Goal: Register for event/course

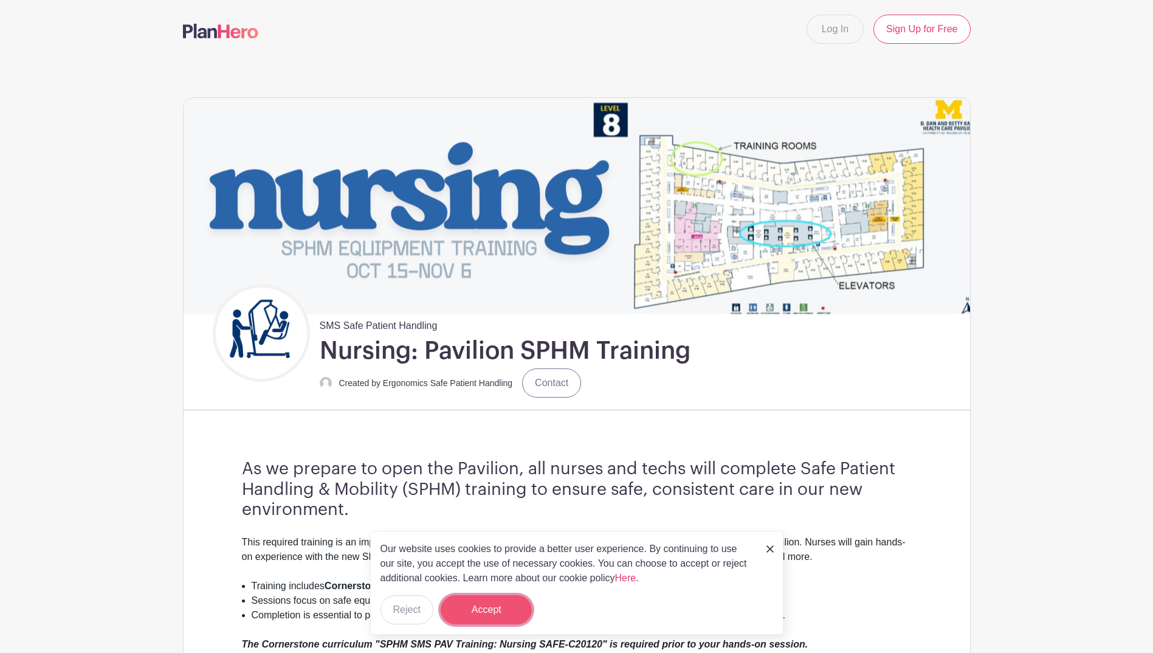
click at [487, 601] on button "Accept" at bounding box center [486, 609] width 91 height 29
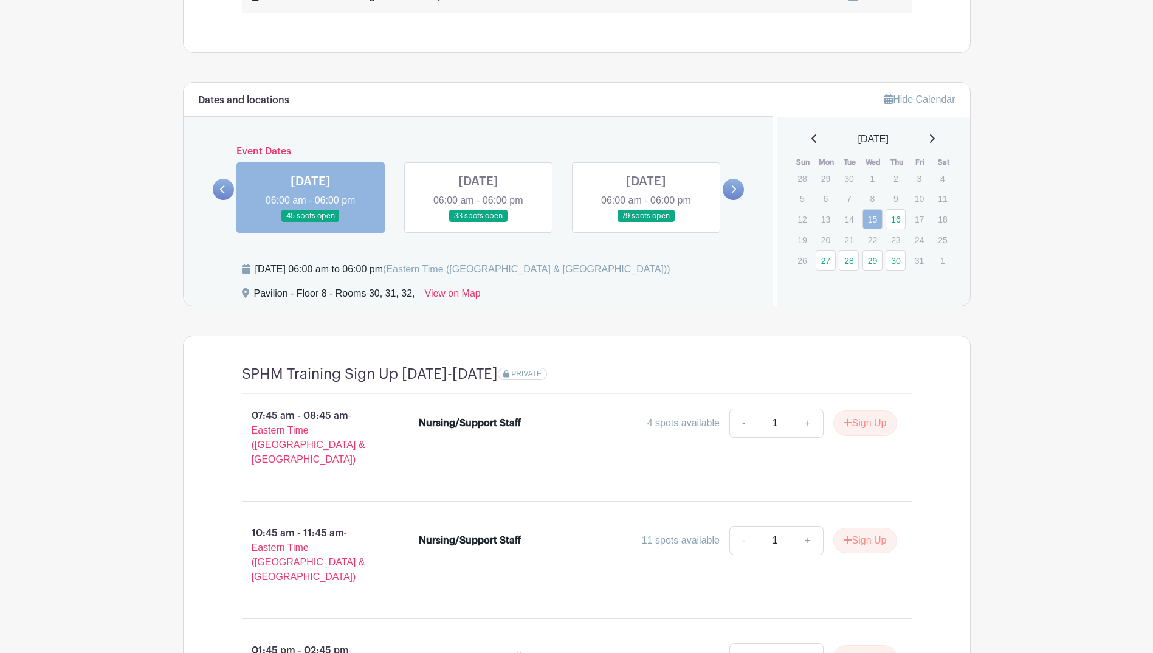
scroll to position [851, 0]
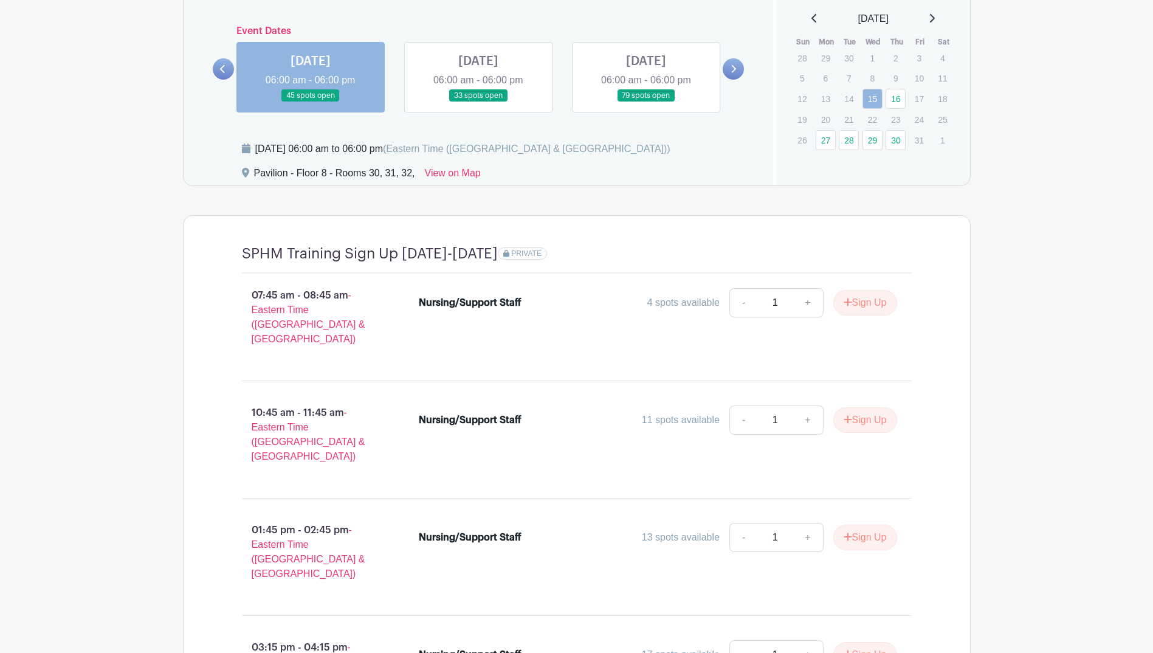
click at [478, 102] on link at bounding box center [478, 102] width 0 height 0
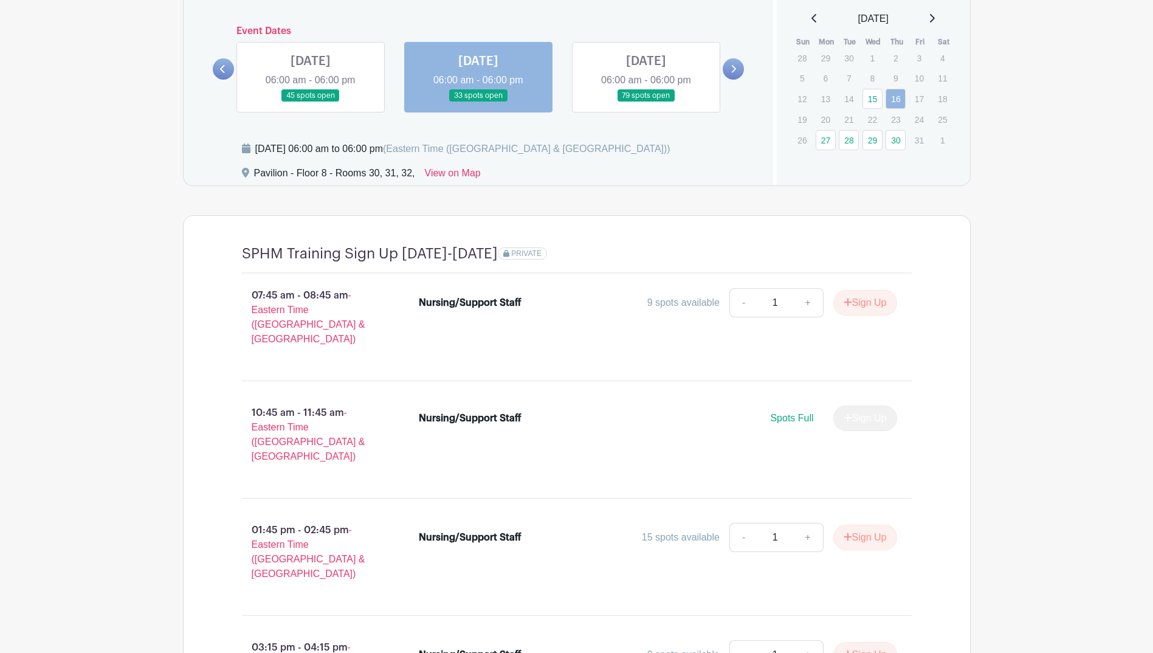
click at [311, 102] on link at bounding box center [311, 102] width 0 height 0
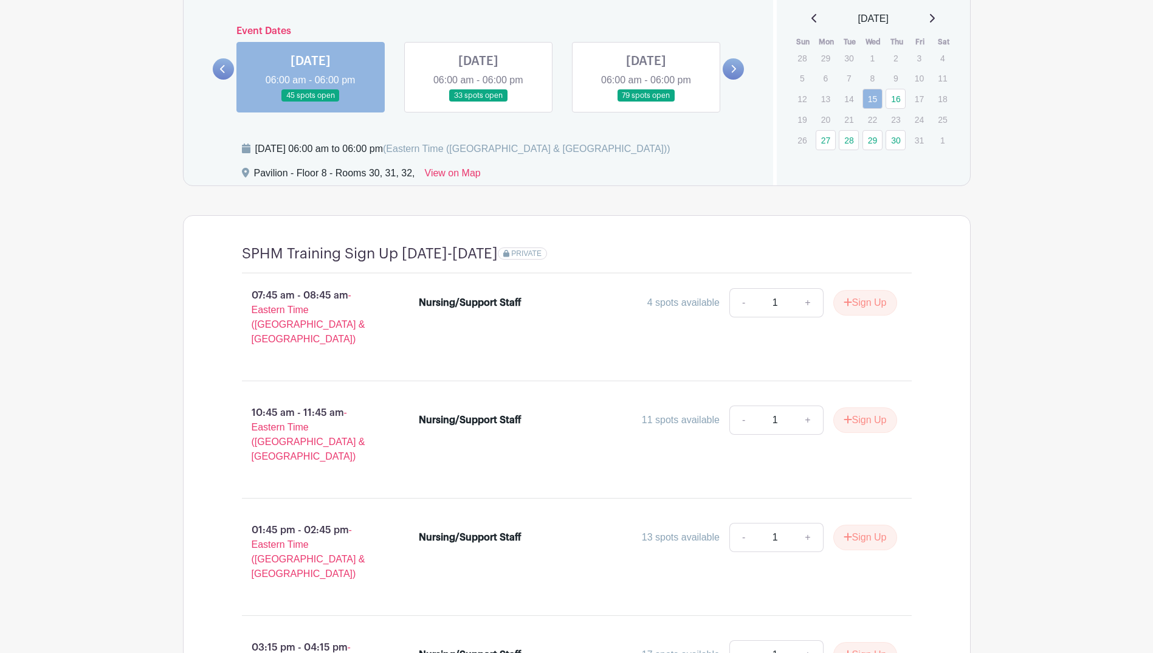
click at [478, 102] on link at bounding box center [478, 102] width 0 height 0
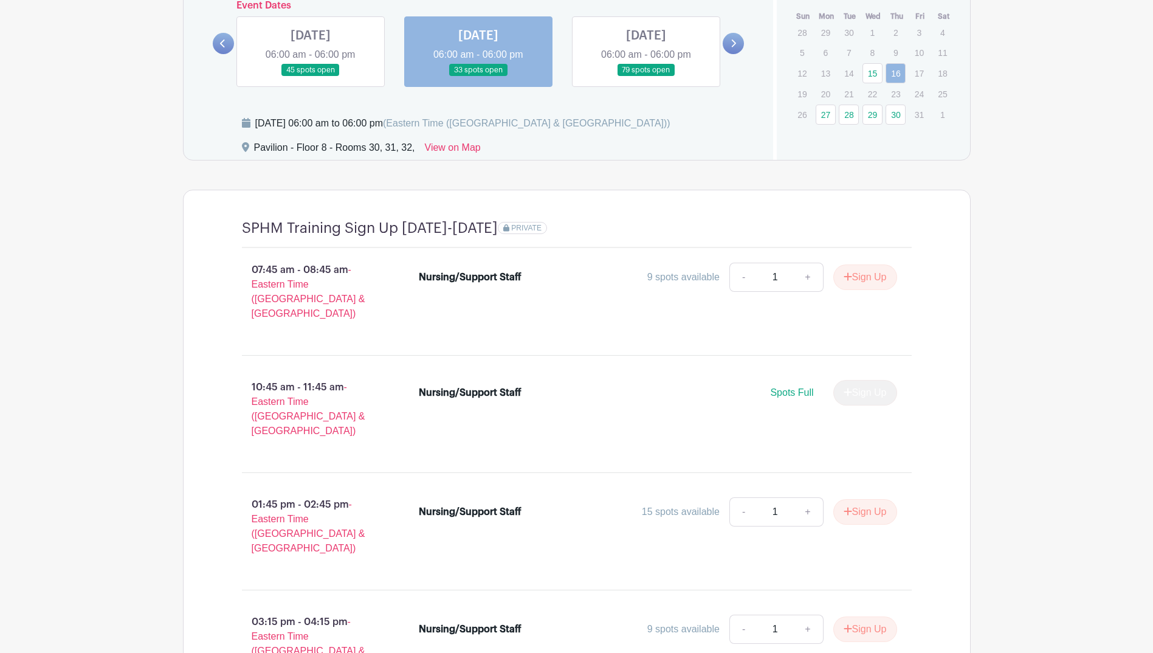
scroll to position [867, 0]
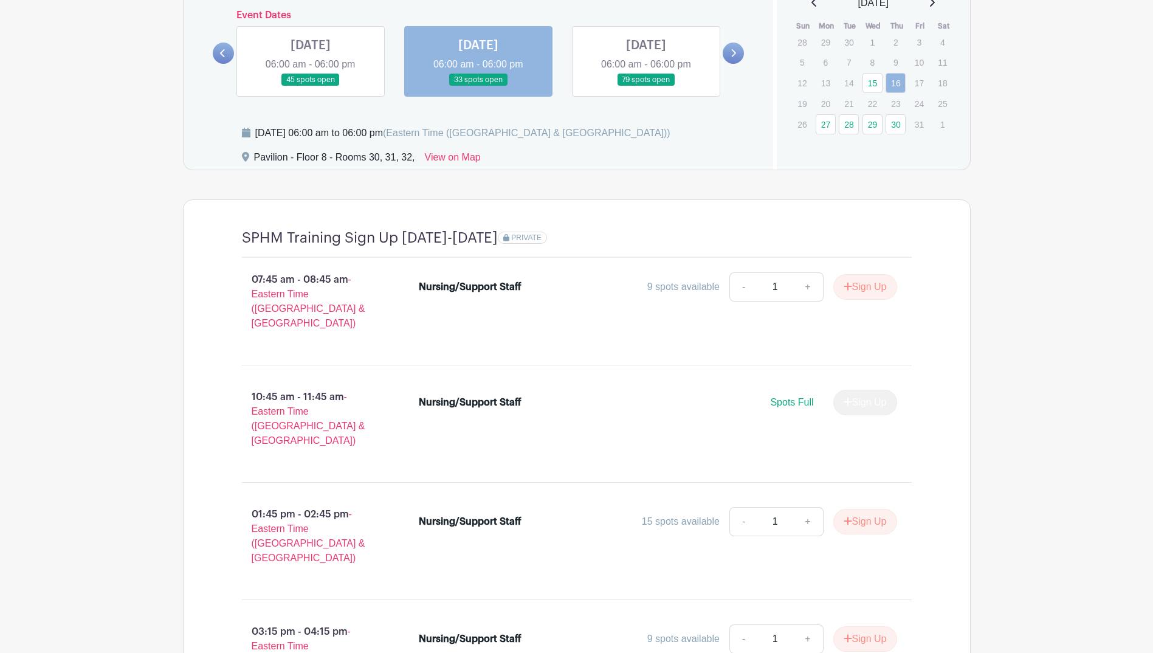
click at [311, 86] on link at bounding box center [311, 86] width 0 height 0
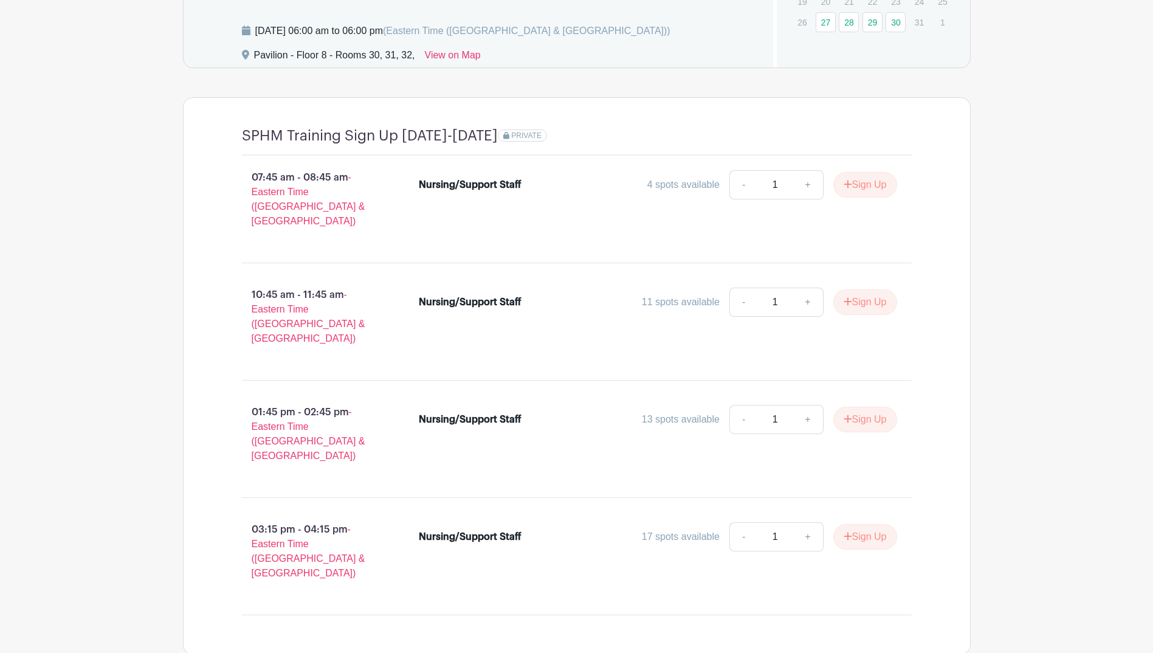
scroll to position [988, 0]
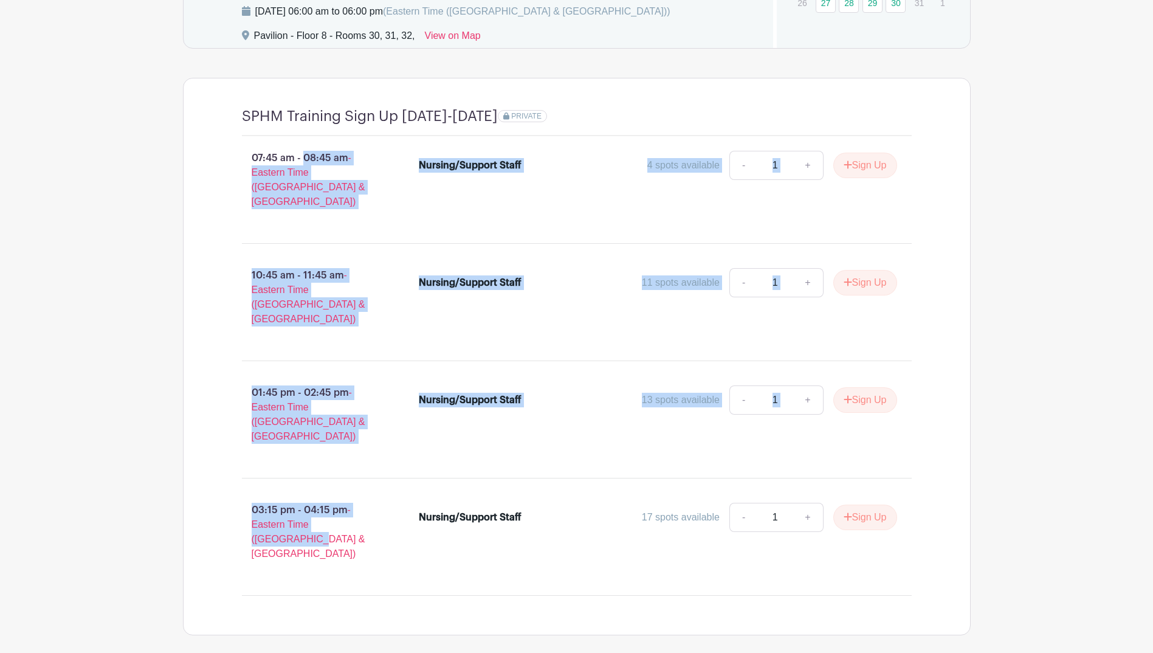
drag, startPoint x: 308, startPoint y: 498, endPoint x: 187, endPoint y: 148, distance: 371.2
click at [187, 148] on div "SPHM Training Sign Up [DATE]-[DATE] PRIVATE 07:45 am - 08:45 am - Eastern Time …" at bounding box center [577, 356] width 788 height 557
copy div "07:45 am - 08:45 am - Eastern Time ([GEOGRAPHIC_DATA] & [GEOGRAPHIC_DATA]) Nurs…"
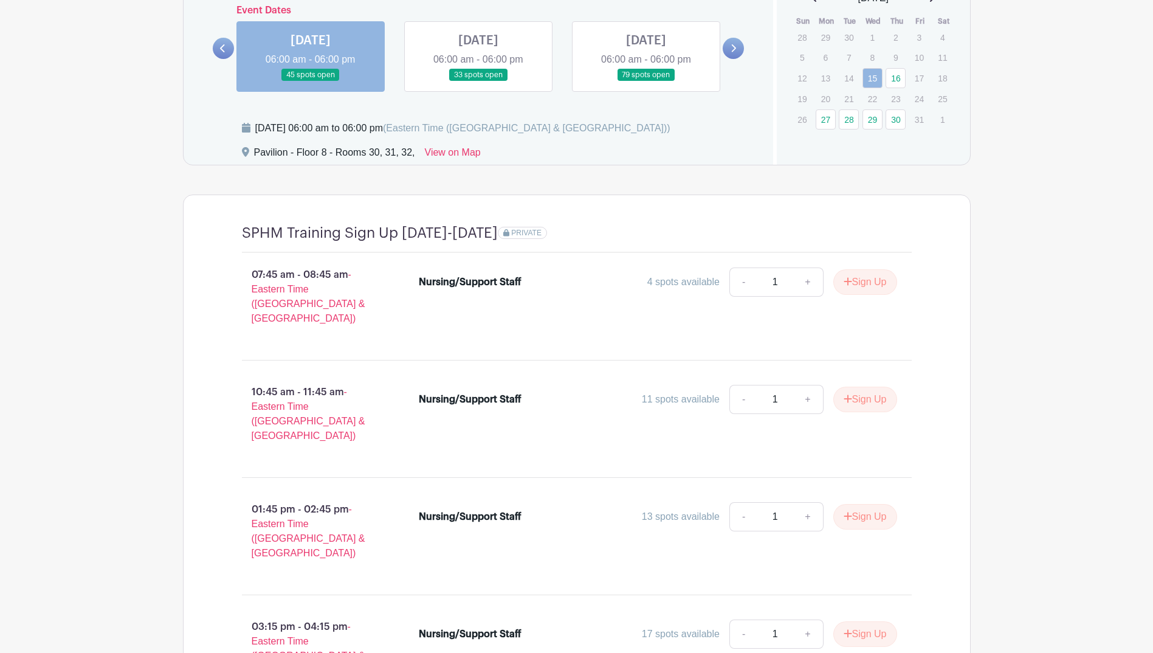
scroll to position [867, 0]
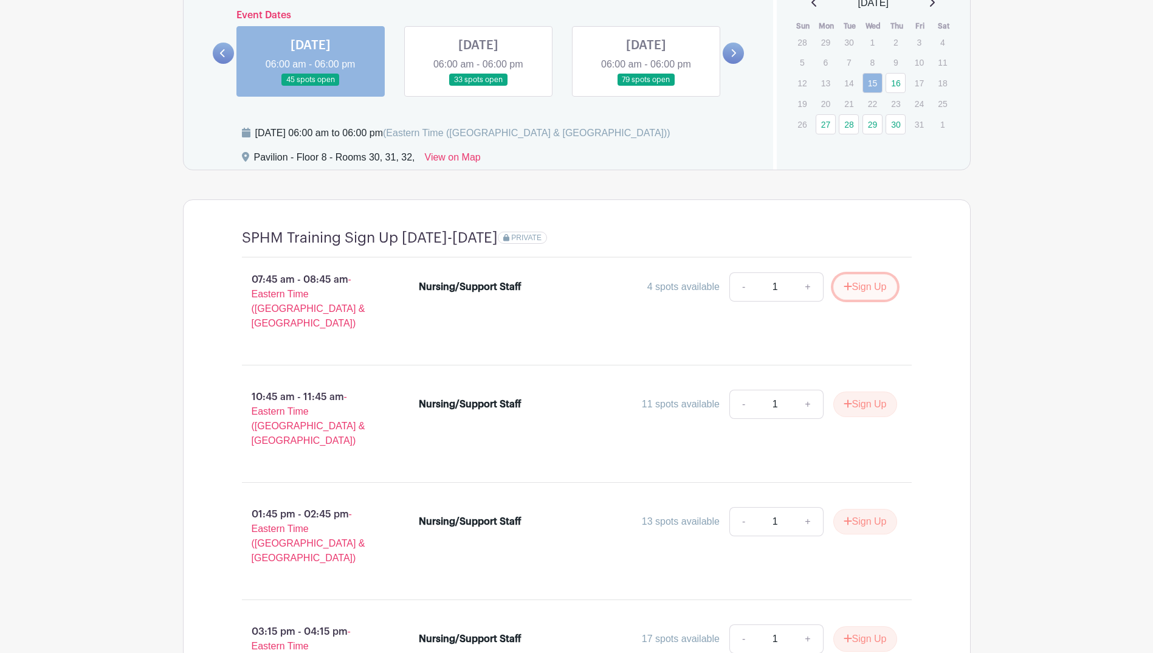
click at [866, 292] on button "Sign Up" at bounding box center [865, 287] width 64 height 26
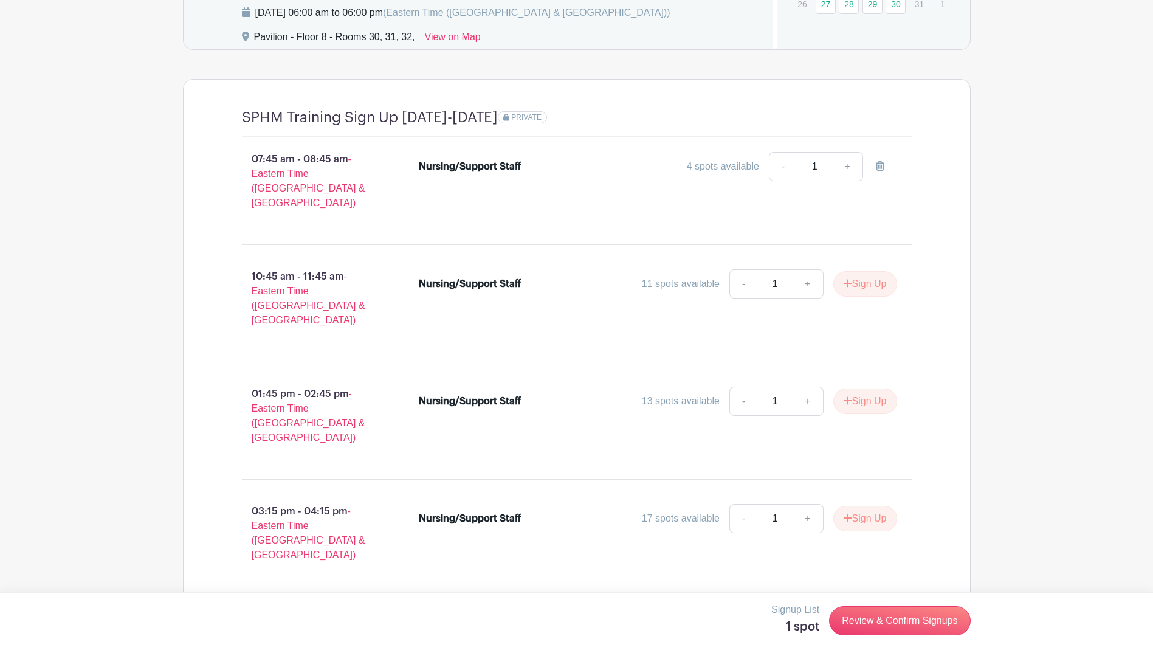
scroll to position [988, 0]
click at [846, 278] on icon "submit" at bounding box center [848, 282] width 8 height 8
click at [860, 387] on button "Sign Up" at bounding box center [865, 400] width 64 height 26
click at [808, 503] on link "+" at bounding box center [808, 517] width 30 height 29
type input "2"
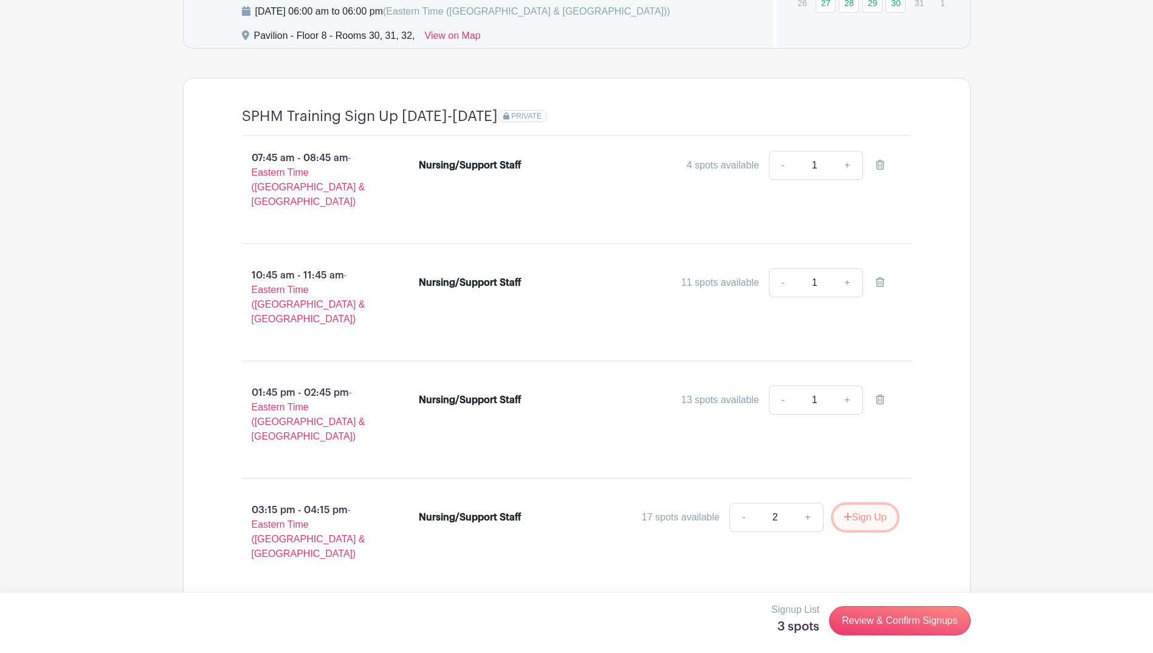
click at [887, 505] on button "Sign Up" at bounding box center [865, 518] width 64 height 26
click at [928, 623] on link "Review & Confirm Signups" at bounding box center [899, 620] width 141 height 29
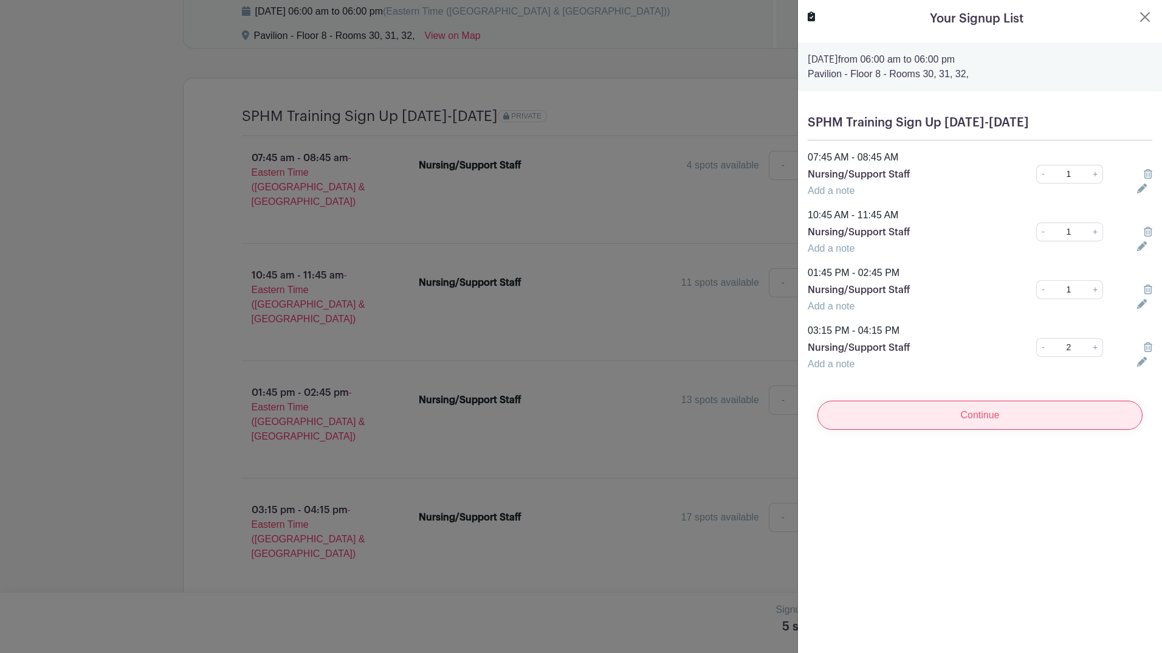
click at [995, 421] on input "Continue" at bounding box center [980, 415] width 325 height 29
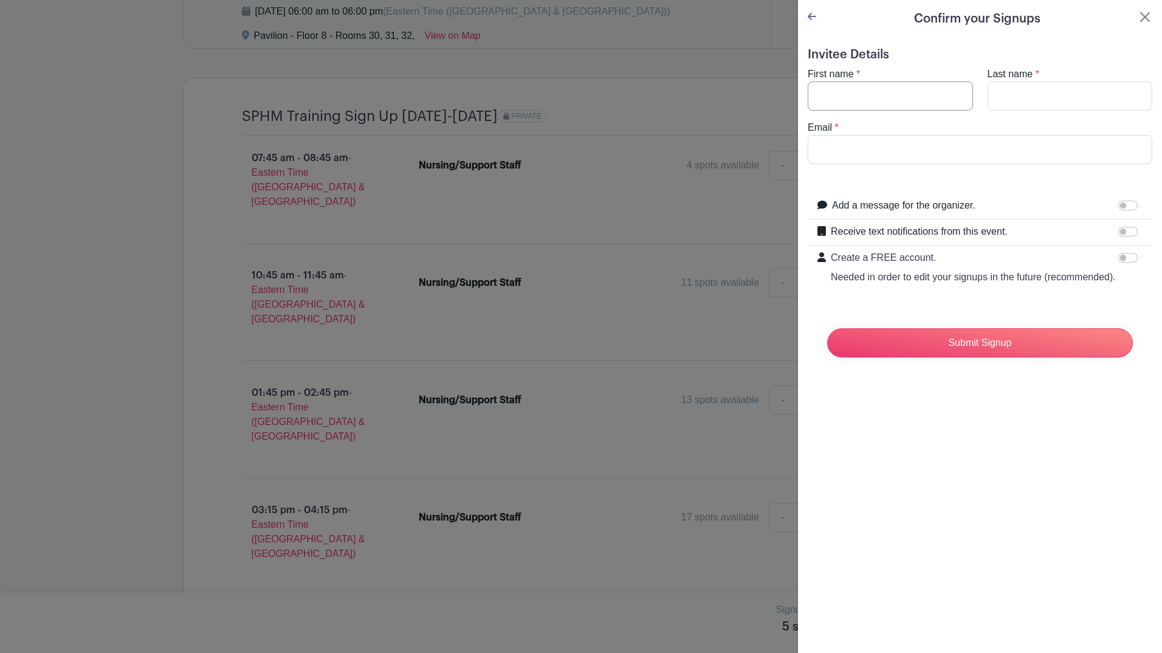
drag, startPoint x: 846, startPoint y: 95, endPoint x: 842, endPoint y: 89, distance: 7.6
click at [842, 89] on input "First name" at bounding box center [890, 95] width 165 height 29
type input "Kaitlyn"
type input "Davis"
click at [872, 151] on input "Email" at bounding box center [980, 149] width 345 height 29
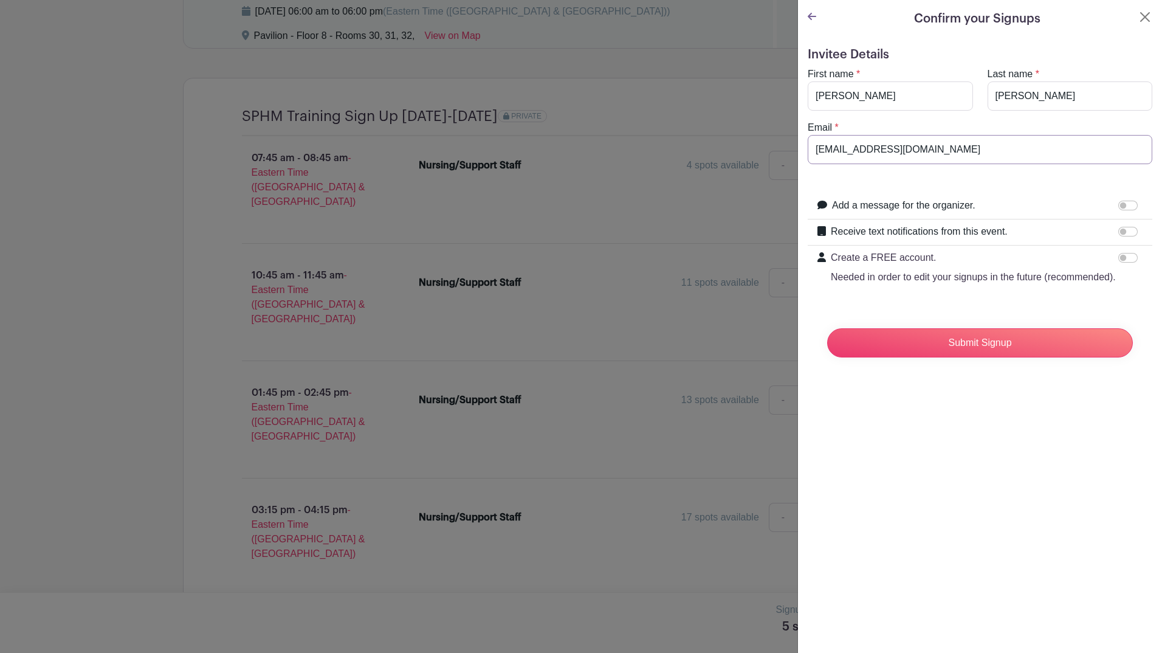
type input "kamdav@med.umich.edu"
click at [948, 201] on label "Add a message for the organizer." at bounding box center [903, 205] width 143 height 15
click at [1119, 201] on input "Add a message for the organizer." at bounding box center [1128, 206] width 19 height 10
checkbox input "true"
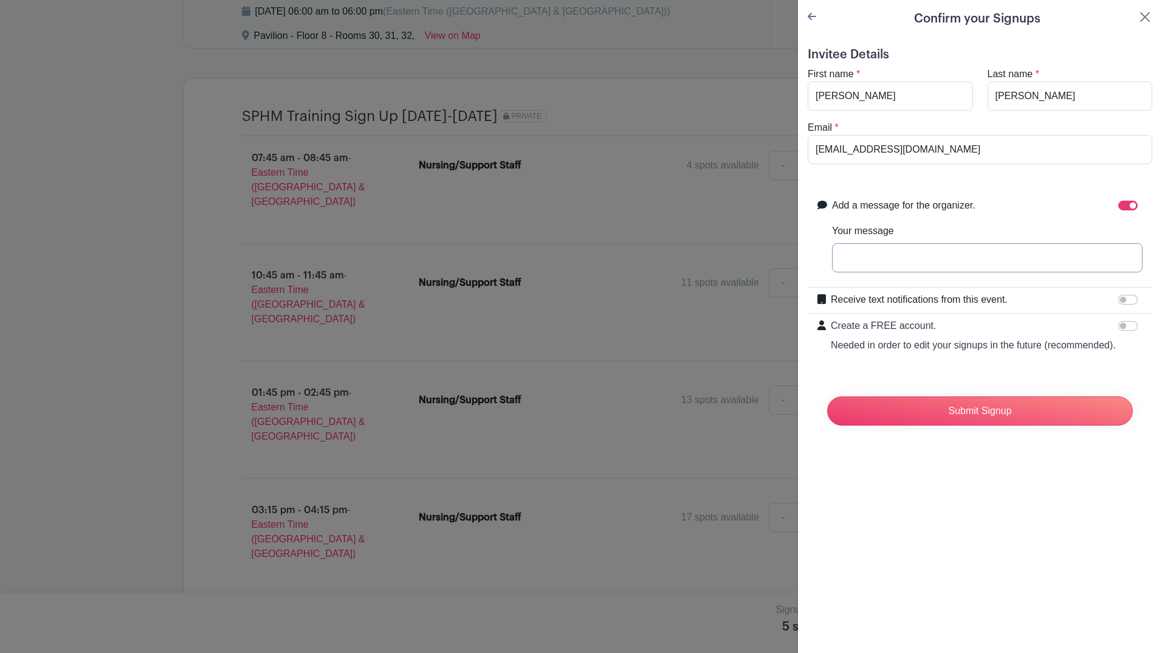
click at [943, 266] on input "Your message" at bounding box center [987, 257] width 311 height 29
type input "S"
click at [887, 253] on input "Registering for multiple 7B/PAV11 staff." at bounding box center [987, 257] width 311 height 29
type input "Registering spots for multiple 7B/PAV11 staff."
click at [1030, 298] on div "Receive text notifications from this event." at bounding box center [987, 300] width 312 height 16
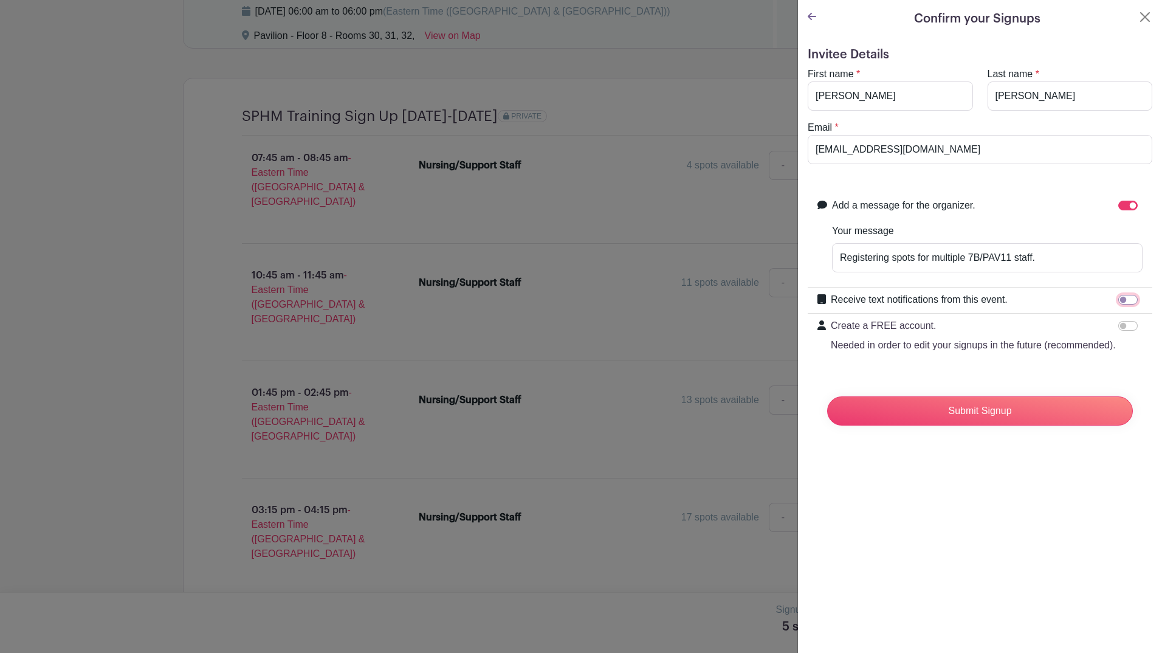
click at [1119, 300] on input "Receive text notifications from this event." at bounding box center [1128, 300] width 19 height 10
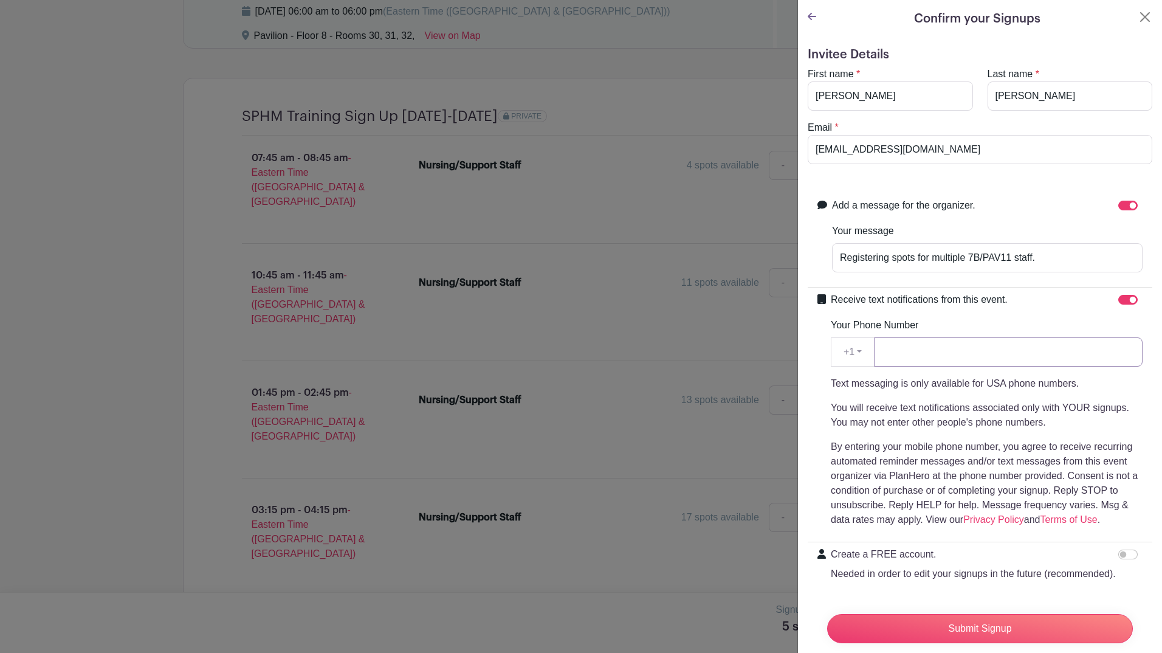
click at [1019, 345] on input "Your Phone Number" at bounding box center [1008, 351] width 269 height 29
click at [1119, 300] on input "Receive text notifications from this event." at bounding box center [1128, 300] width 19 height 10
checkbox input "false"
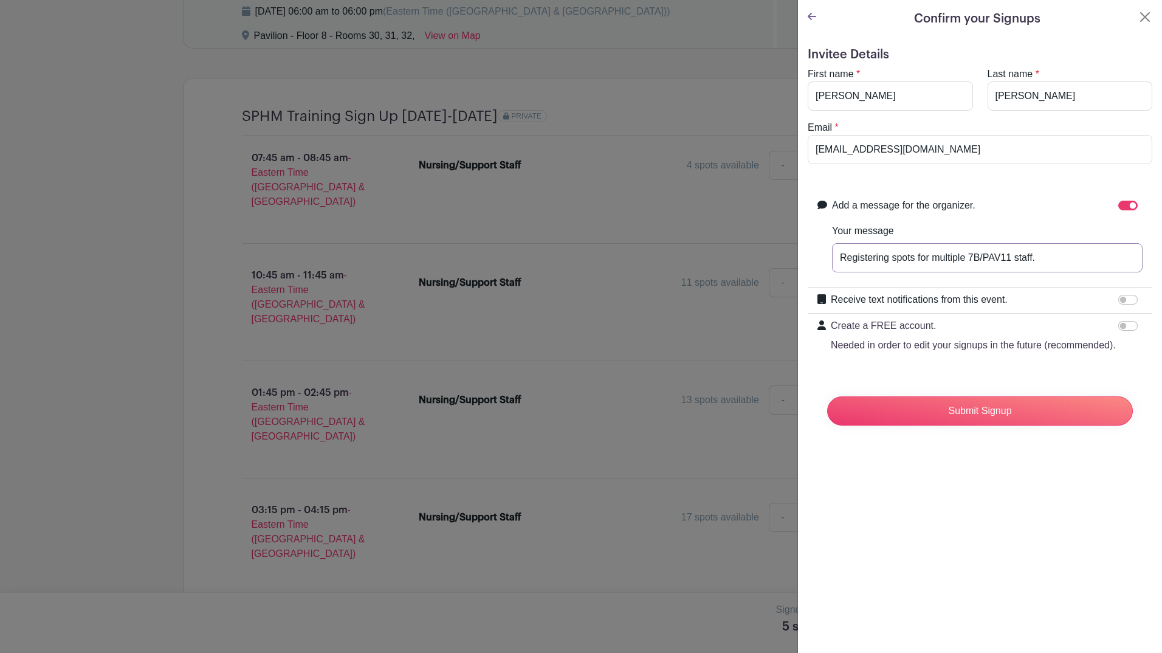
drag, startPoint x: 890, startPoint y: 259, endPoint x: 808, endPoint y: 263, distance: 82.1
click at [808, 263] on div "Add a message for the organizer. Your message Registering spots for multiple 7B…" at bounding box center [980, 240] width 345 height 94
type input "Securing spots for multiple 7B/PAV11 staff."
click at [971, 426] on input "Submit Signup" at bounding box center [980, 410] width 306 height 29
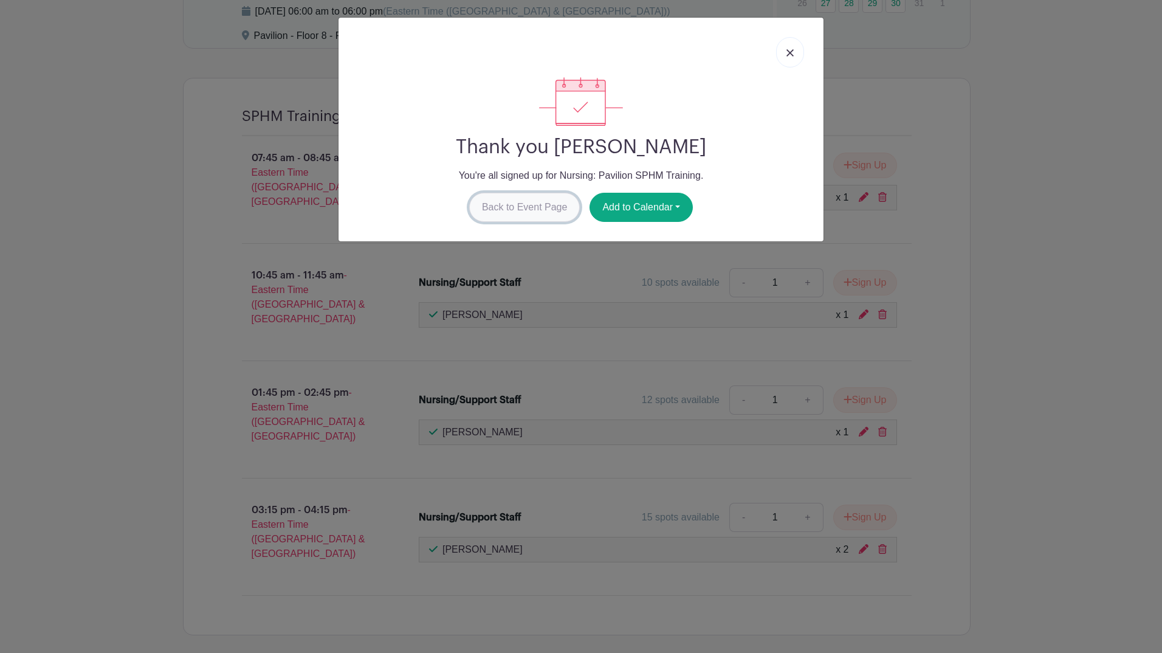
click at [524, 202] on link "Back to Event Page" at bounding box center [524, 207] width 111 height 29
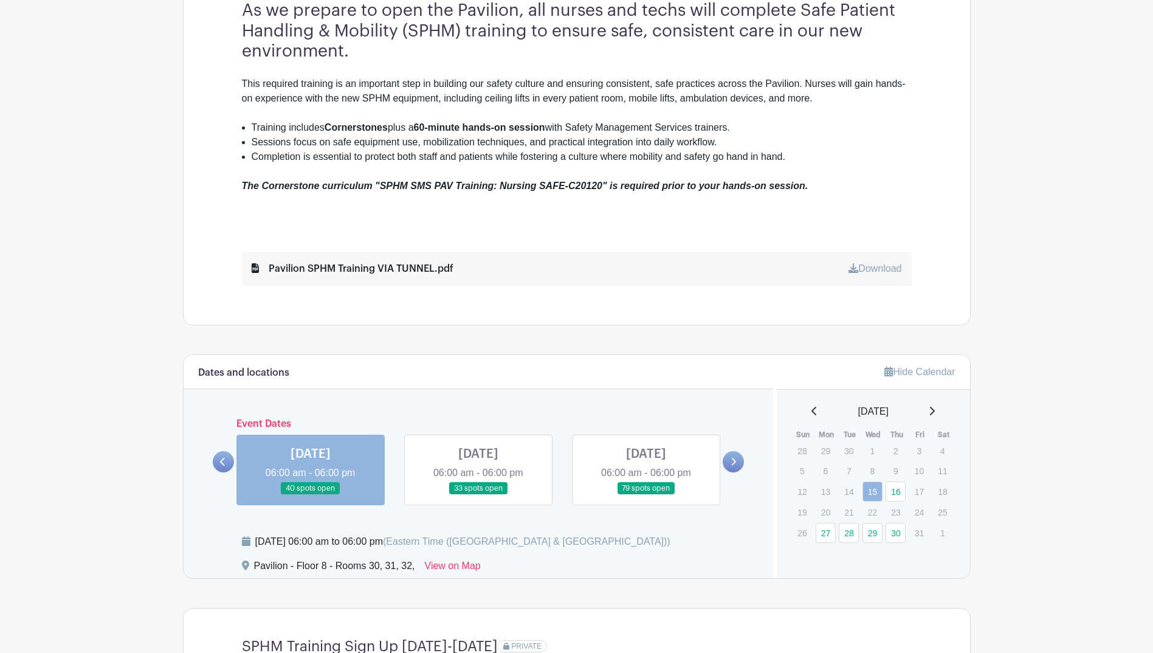
scroll to position [486, 0]
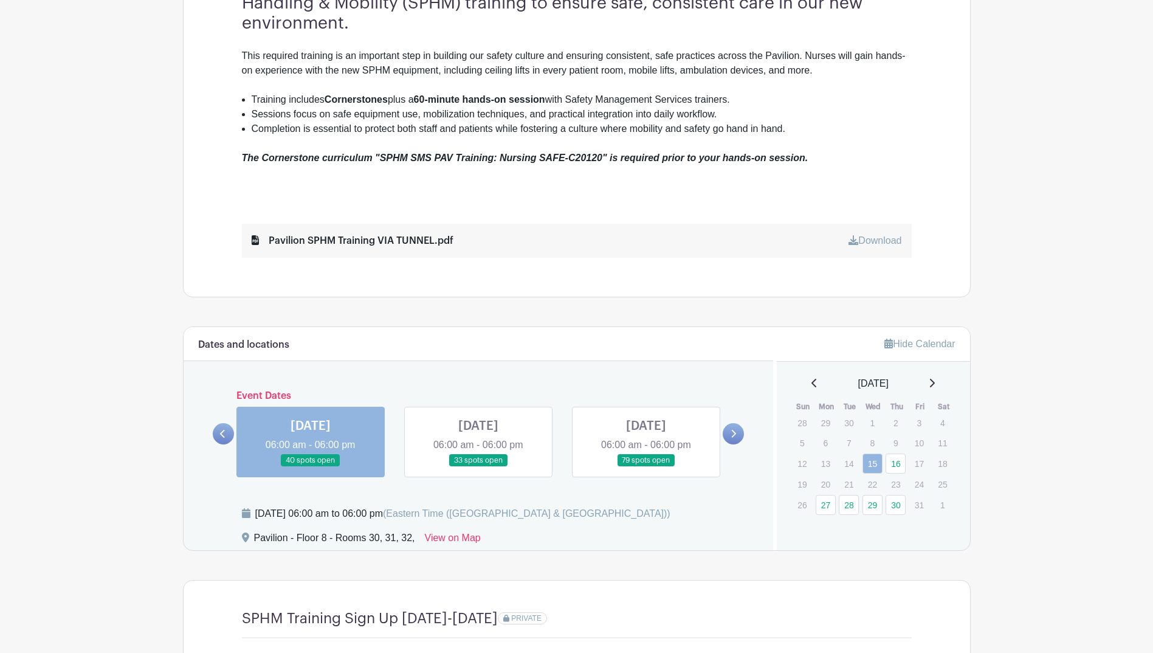
click at [478, 467] on link at bounding box center [478, 467] width 0 height 0
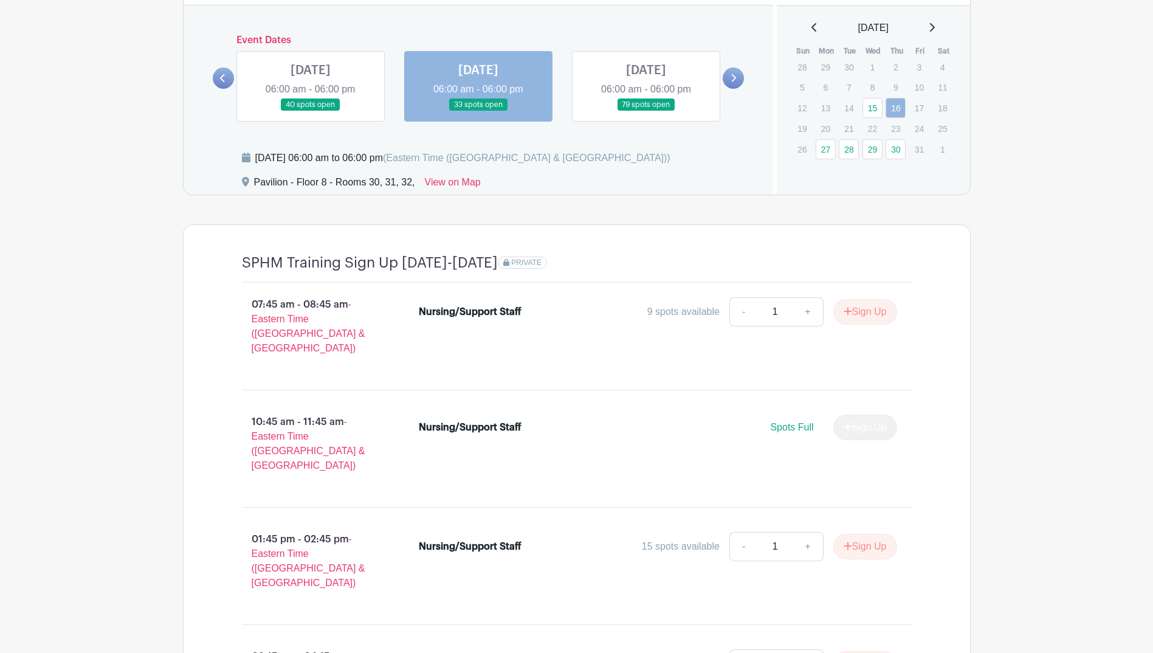
scroll to position [806, 0]
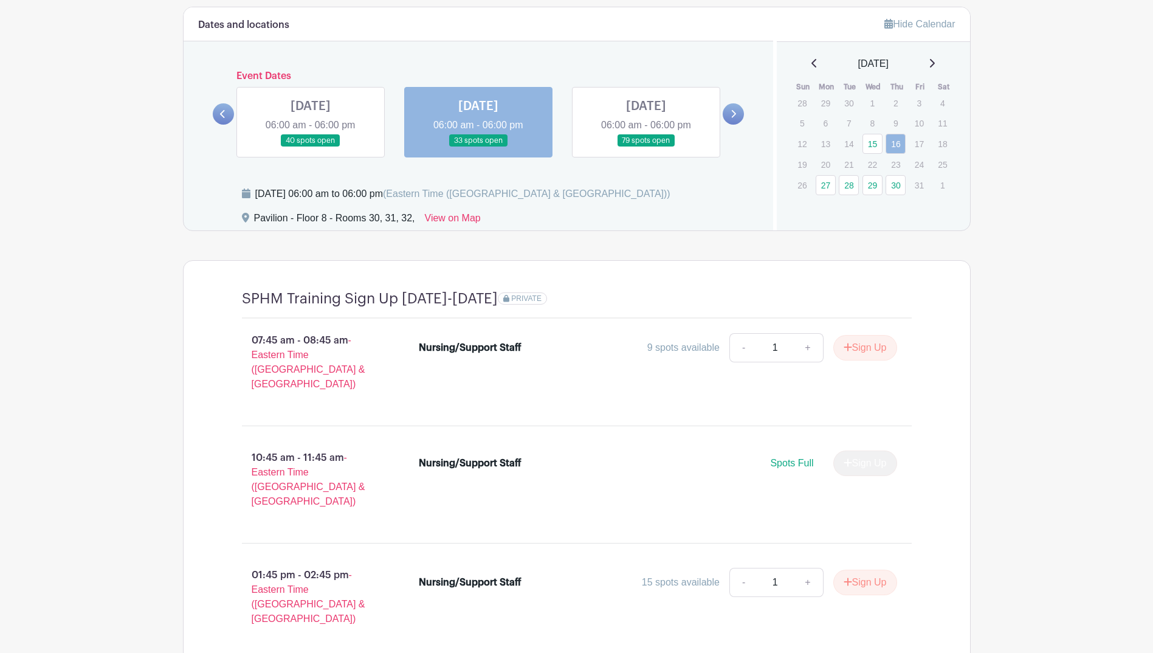
click at [311, 147] on link at bounding box center [311, 147] width 0 height 0
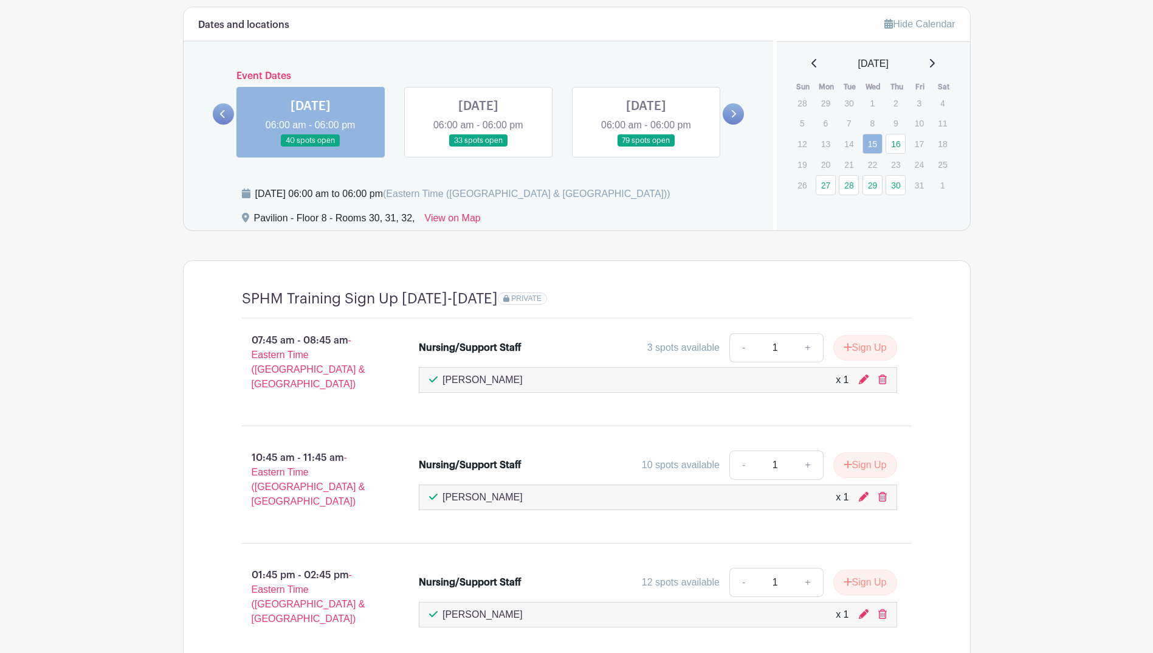
scroll to position [928, 0]
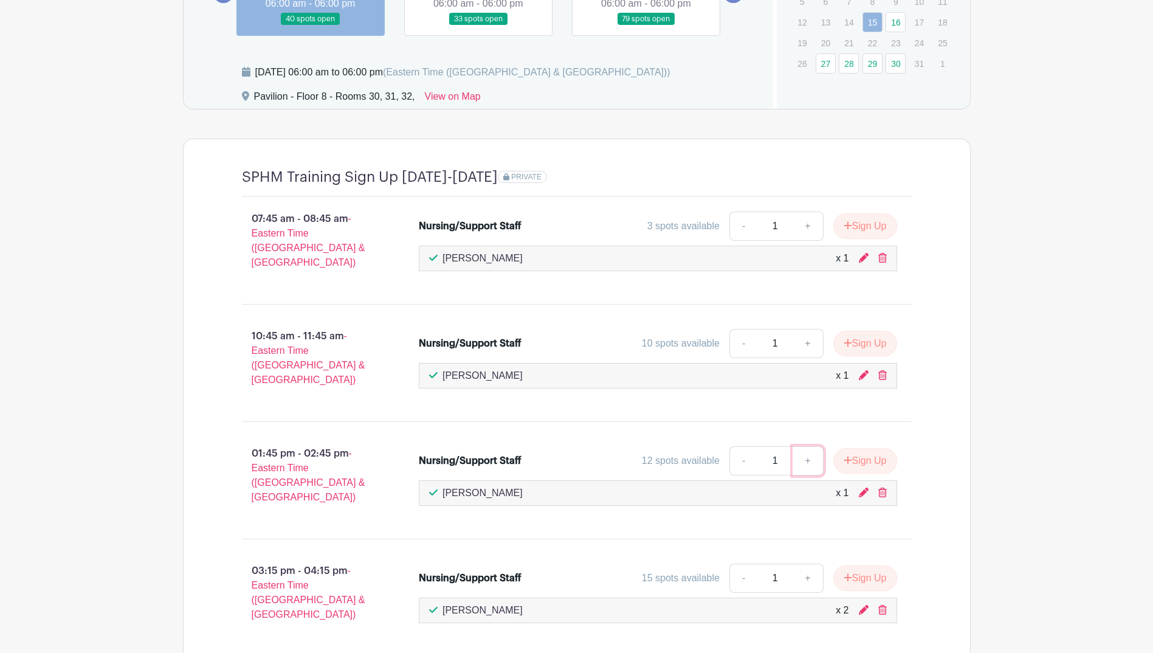
click at [809, 446] on link "+" at bounding box center [808, 460] width 30 height 29
type input "2"
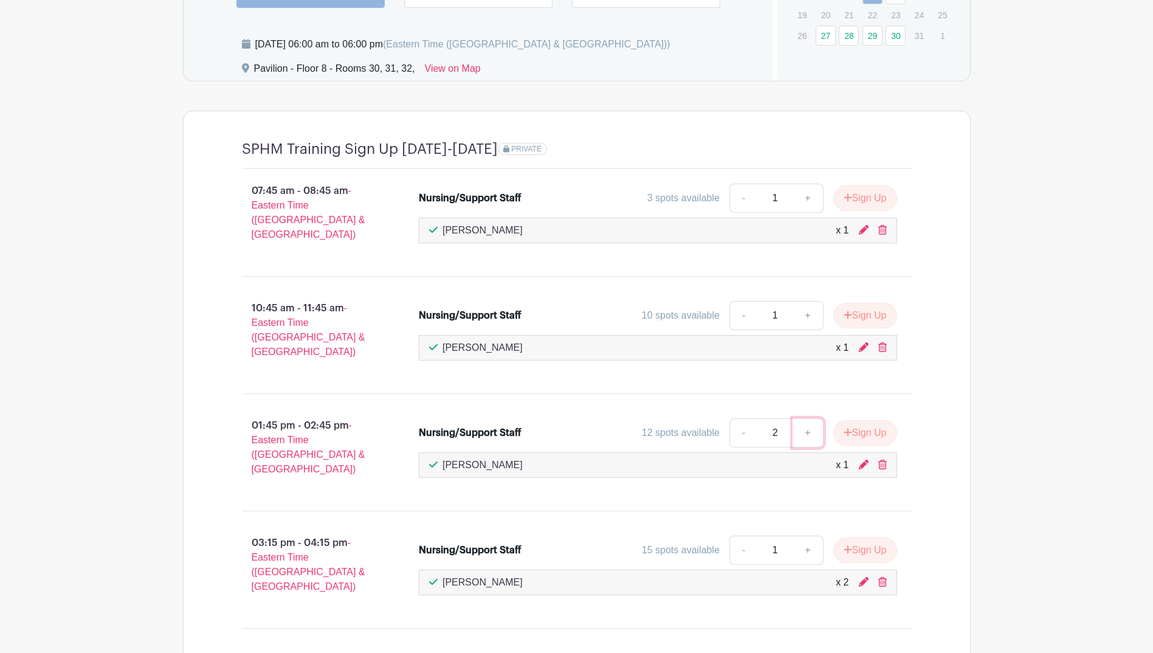
scroll to position [1013, 0]
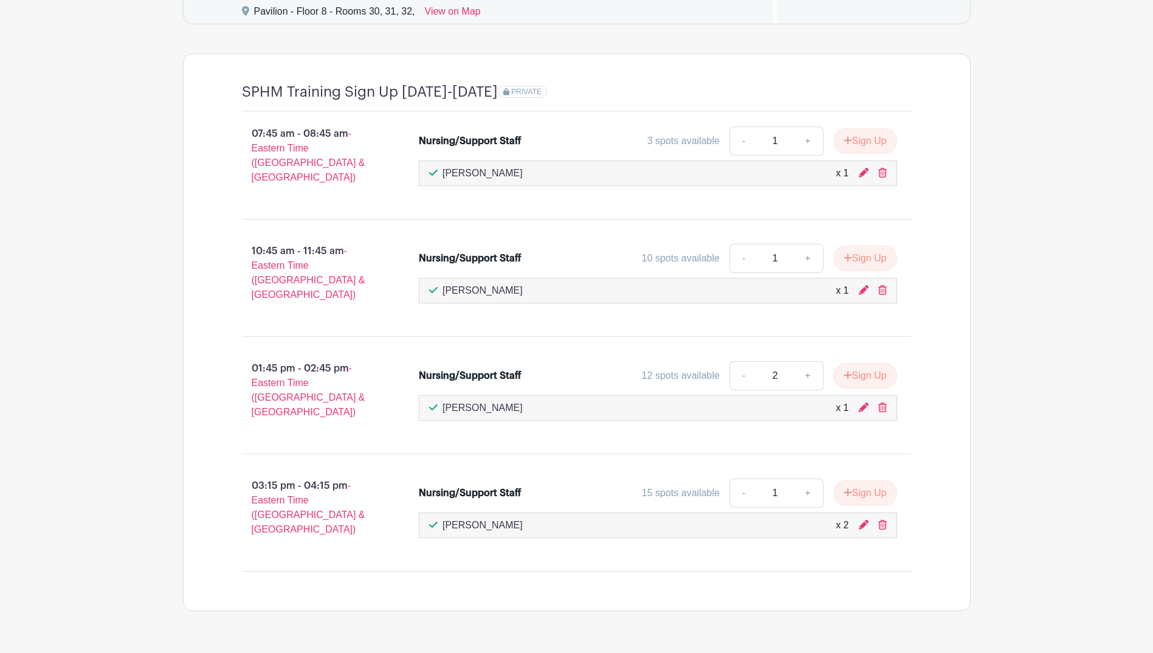
click at [810, 478] on link "+" at bounding box center [808, 492] width 30 height 29
type input "2"
click at [738, 361] on link "-" at bounding box center [743, 375] width 28 height 29
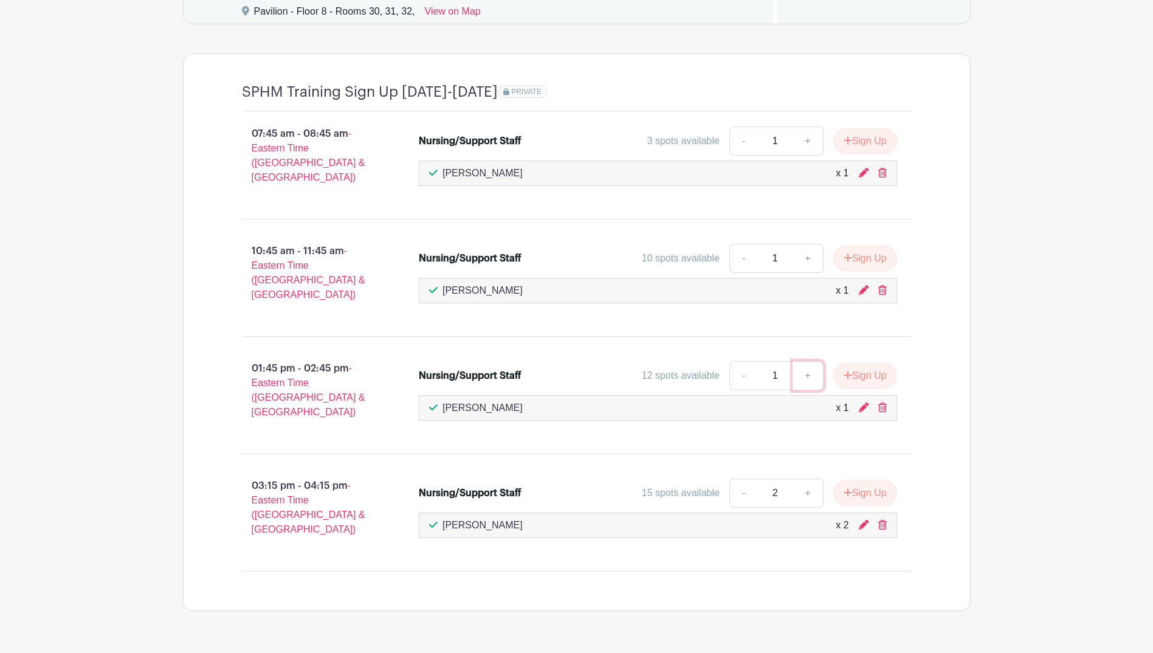
click at [810, 361] on link "+" at bounding box center [808, 375] width 30 height 29
type input "2"
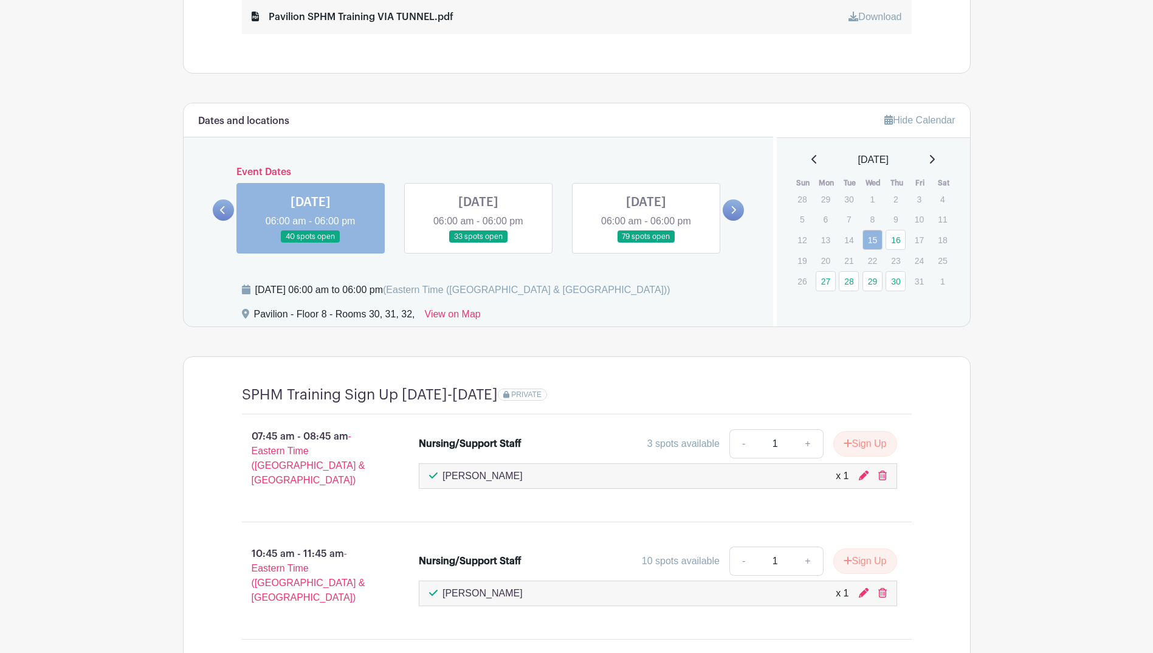
scroll to position [709, 0]
click at [385, 213] on div "WED Oct 15, 2025 06:00 am - 06:00 pm 40 spots open" at bounding box center [311, 219] width 168 height 71
click at [478, 244] on link at bounding box center [478, 244] width 0 height 0
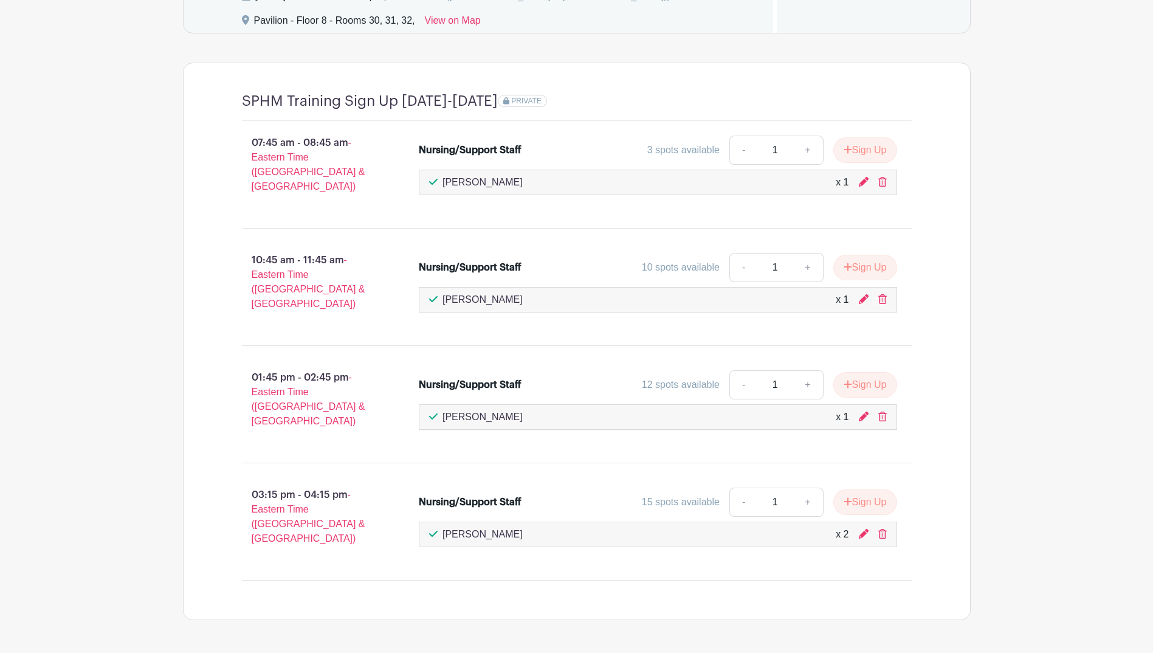
scroll to position [1013, 0]
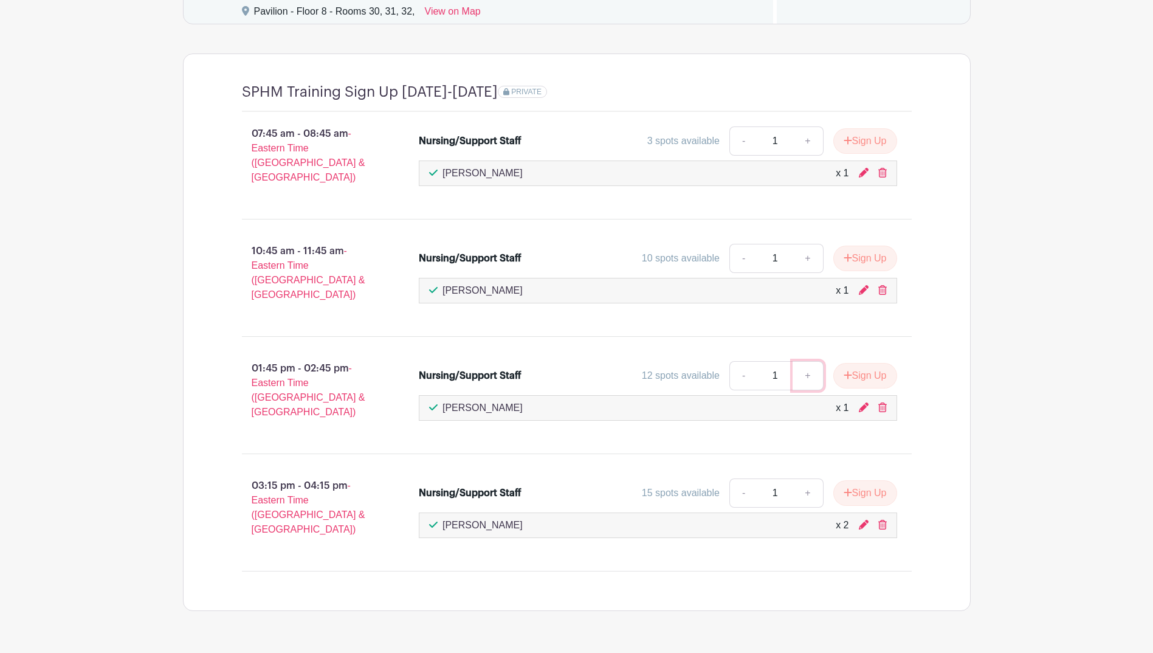
click at [804, 361] on link "+" at bounding box center [808, 375] width 30 height 29
type input "2"
click at [809, 478] on link "+" at bounding box center [808, 492] width 30 height 29
type input "2"
click at [882, 480] on button "Sign Up" at bounding box center [865, 493] width 64 height 26
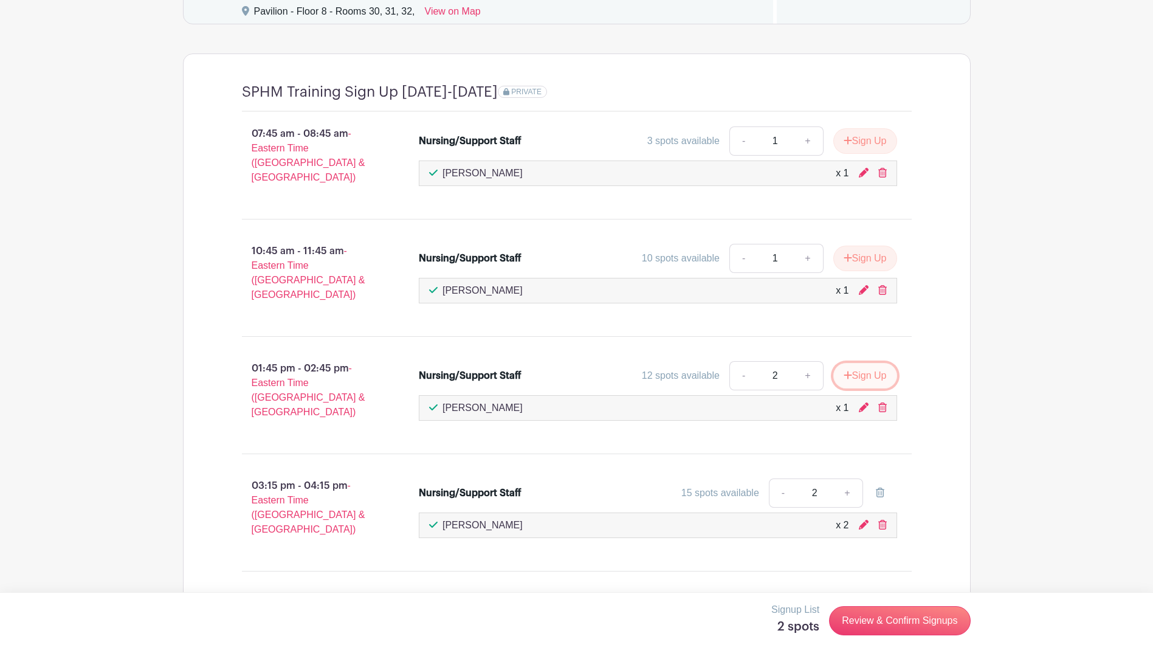
click at [864, 363] on button "Sign Up" at bounding box center [865, 376] width 64 height 26
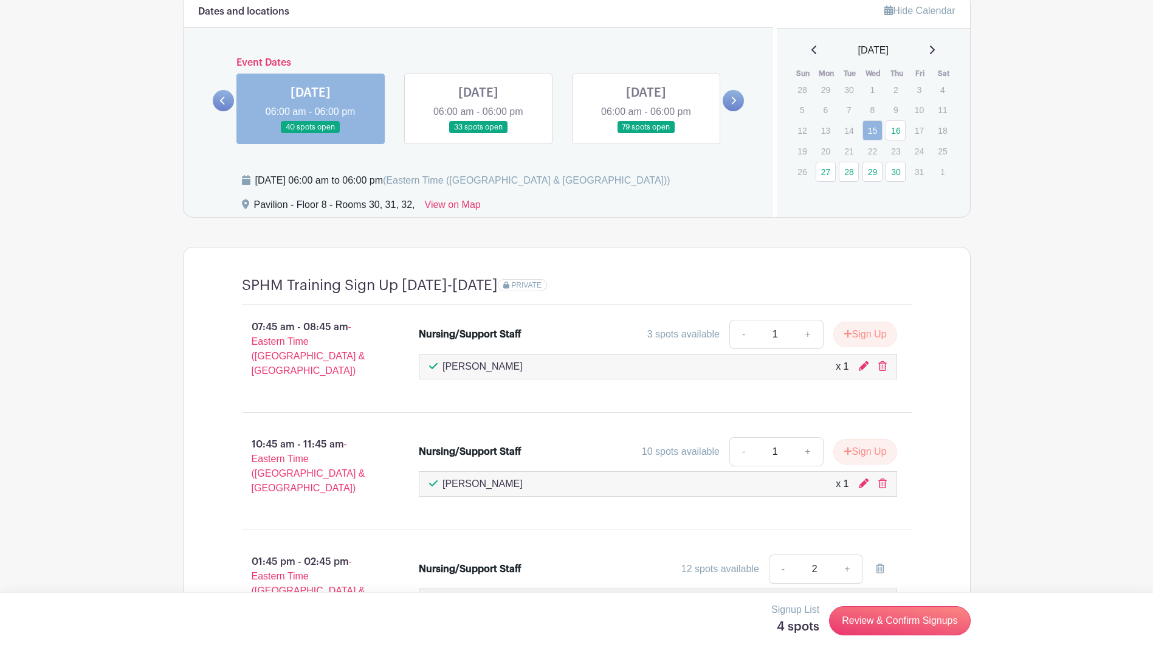
scroll to position [770, 0]
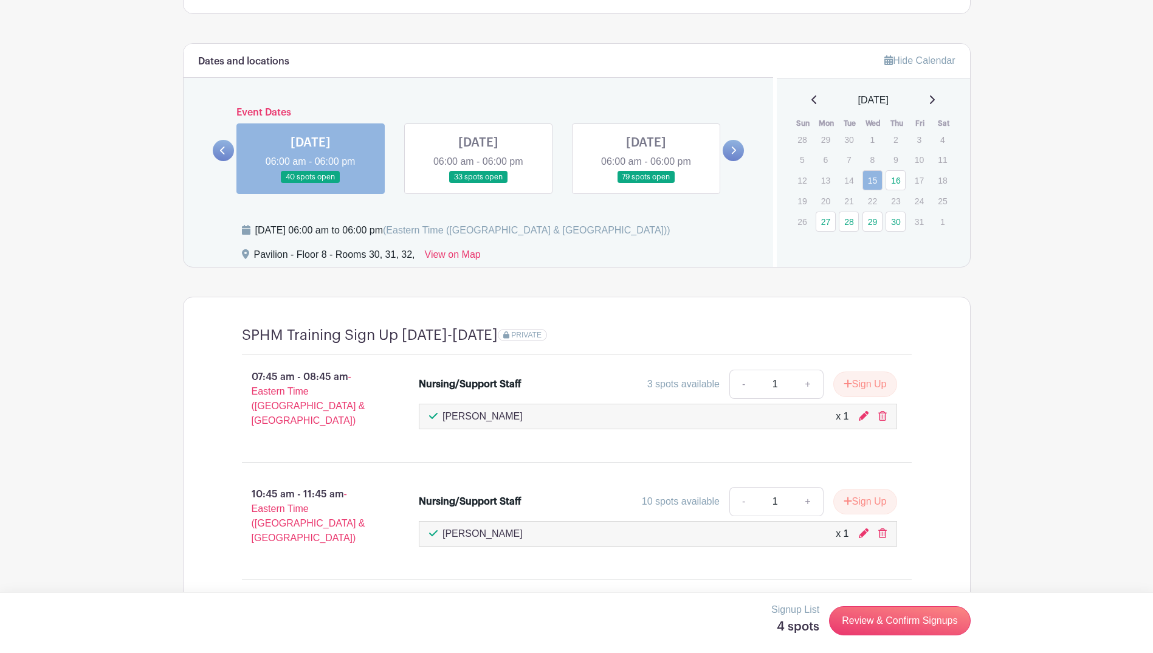
click at [478, 184] on link at bounding box center [478, 184] width 0 height 0
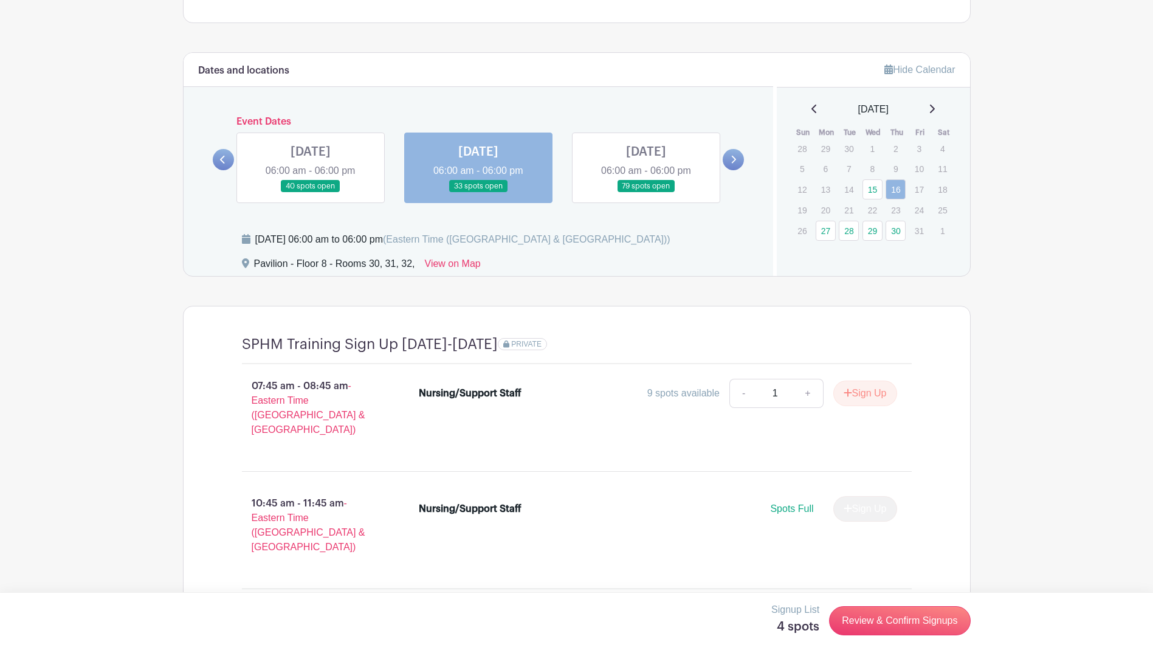
scroll to position [806, 0]
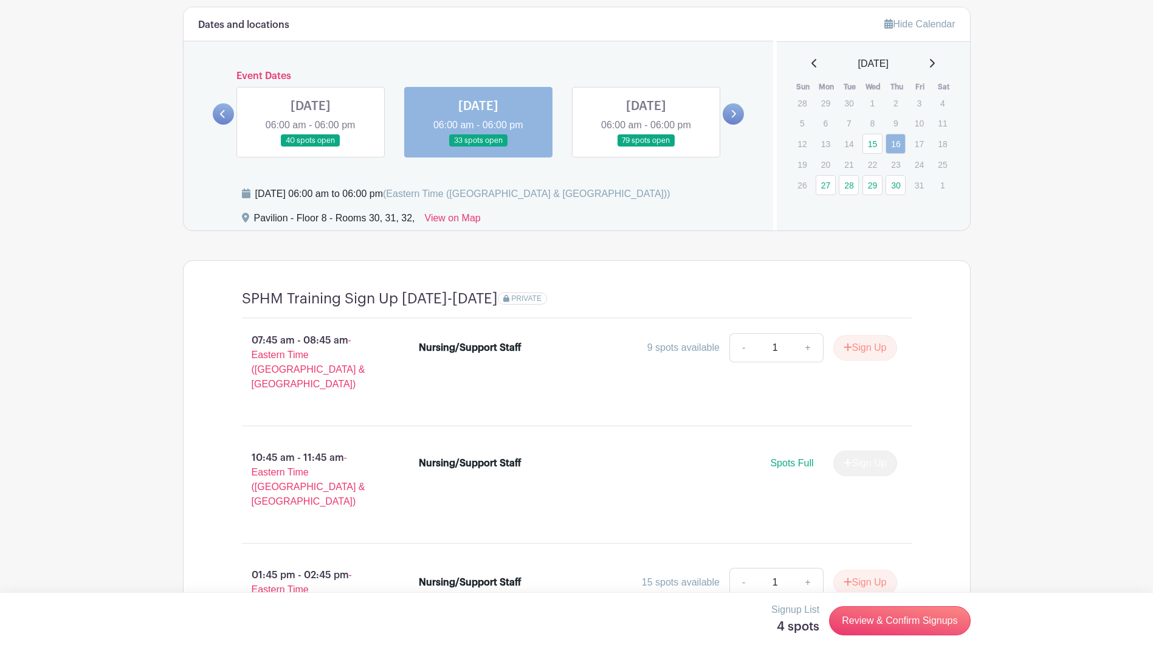
click at [311, 147] on link at bounding box center [311, 147] width 0 height 0
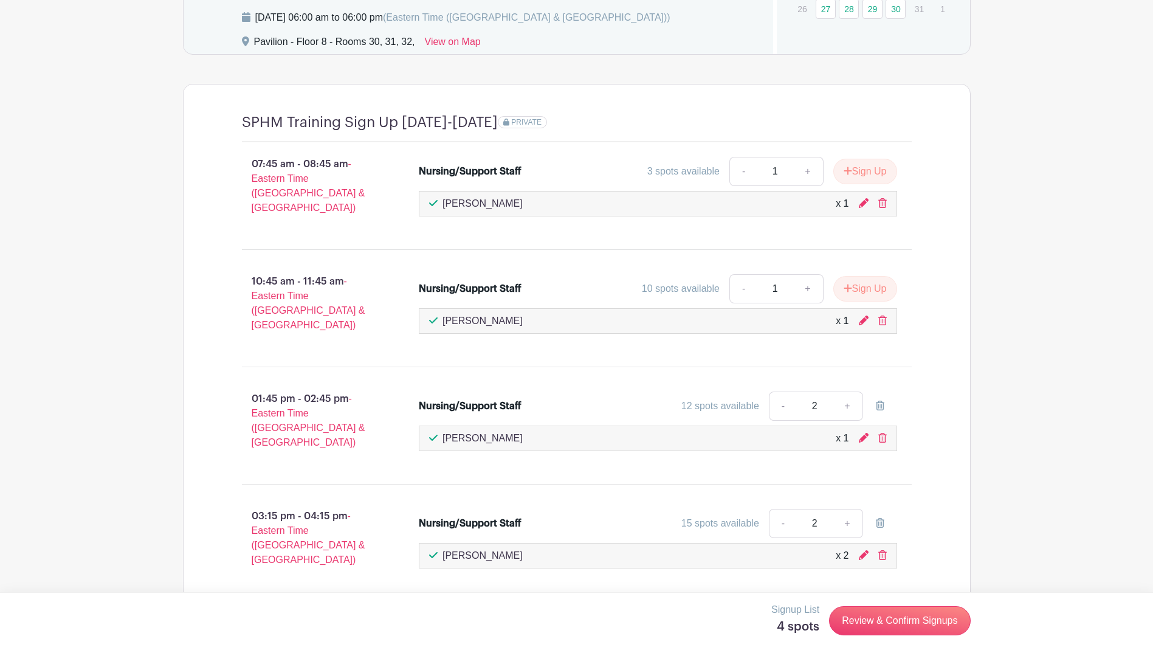
scroll to position [988, 0]
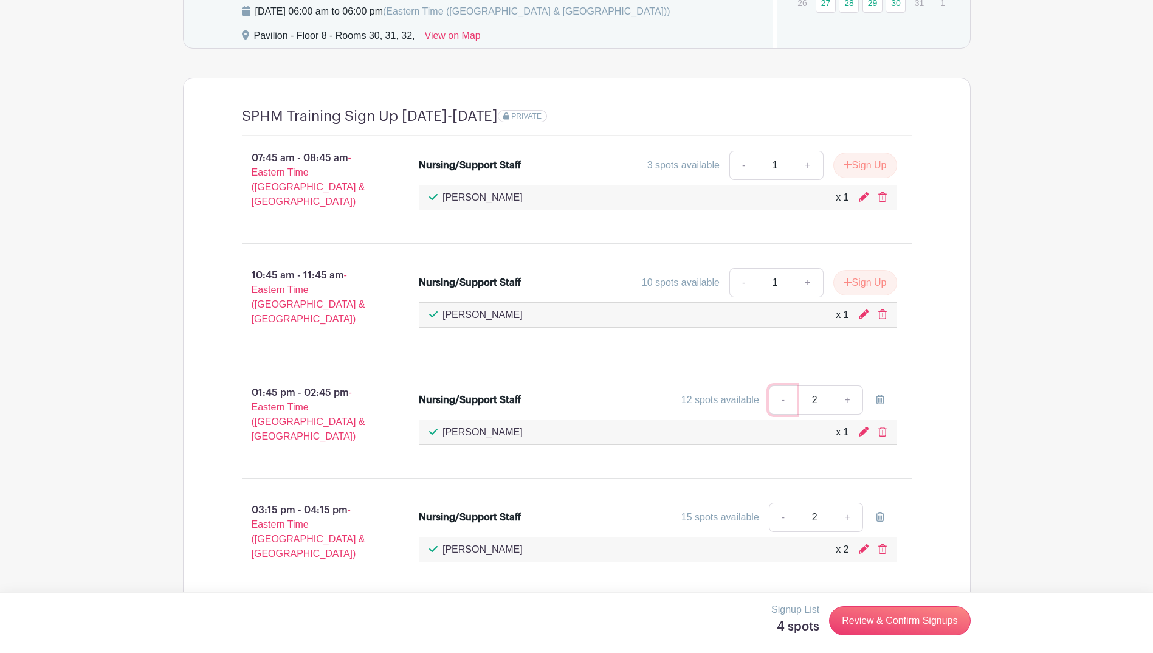
click at [776, 385] on link "-" at bounding box center [783, 399] width 28 height 29
type input "1"
click at [782, 503] on link "-" at bounding box center [783, 517] width 28 height 29
type input "1"
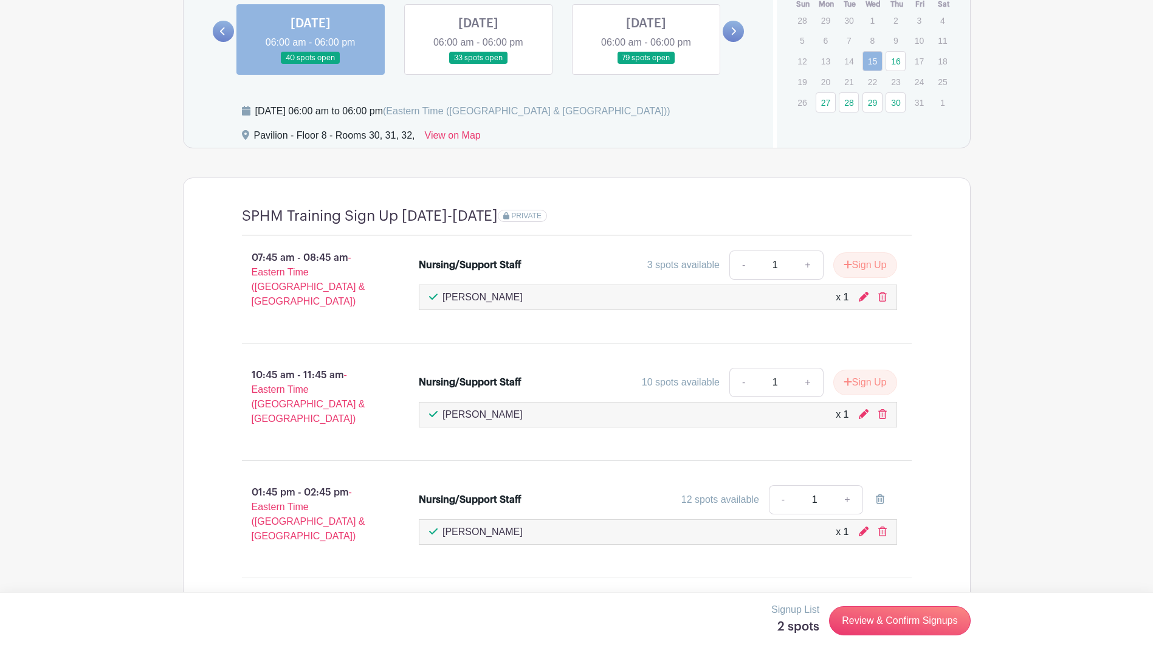
scroll to position [867, 0]
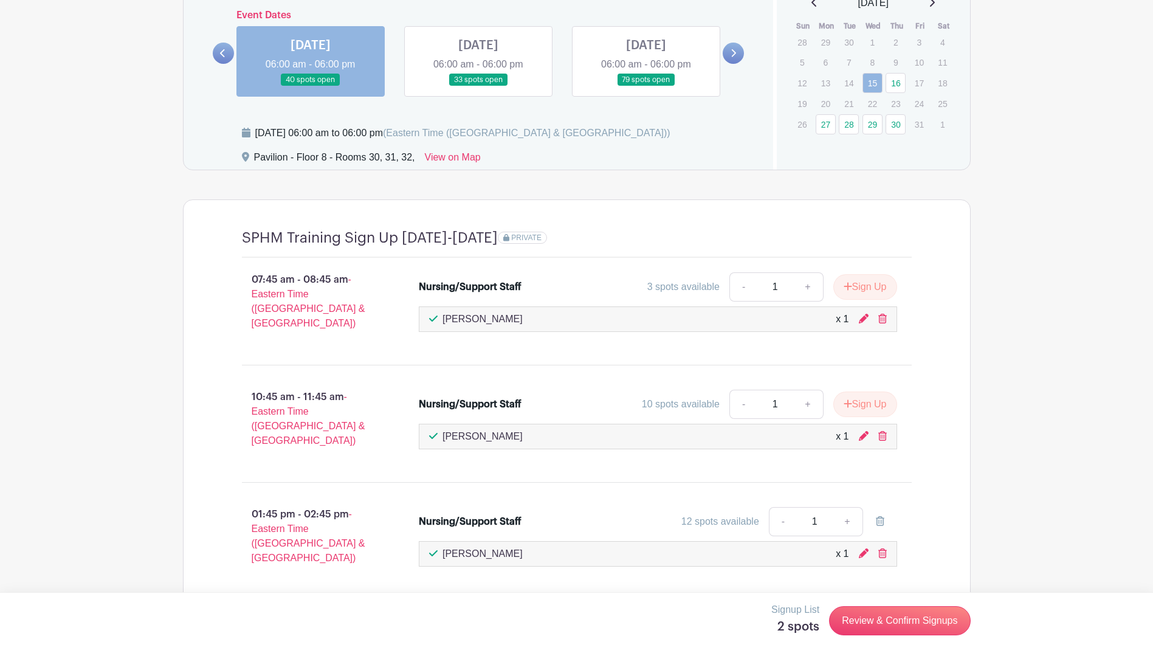
click at [478, 86] on link at bounding box center [478, 86] width 0 height 0
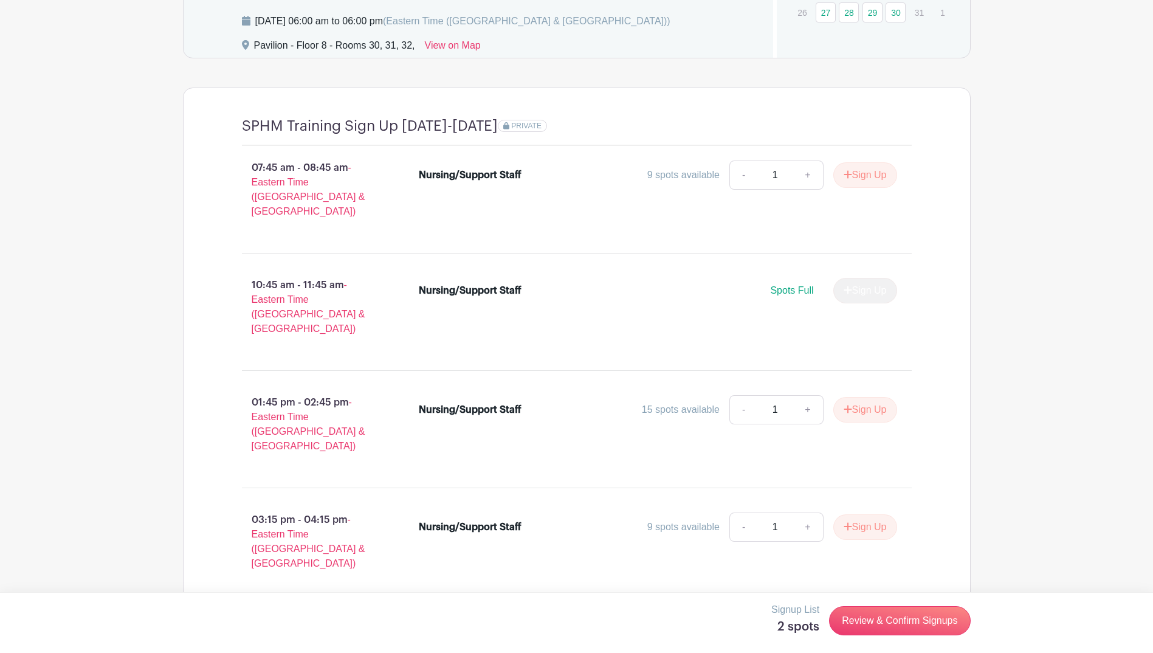
scroll to position [988, 0]
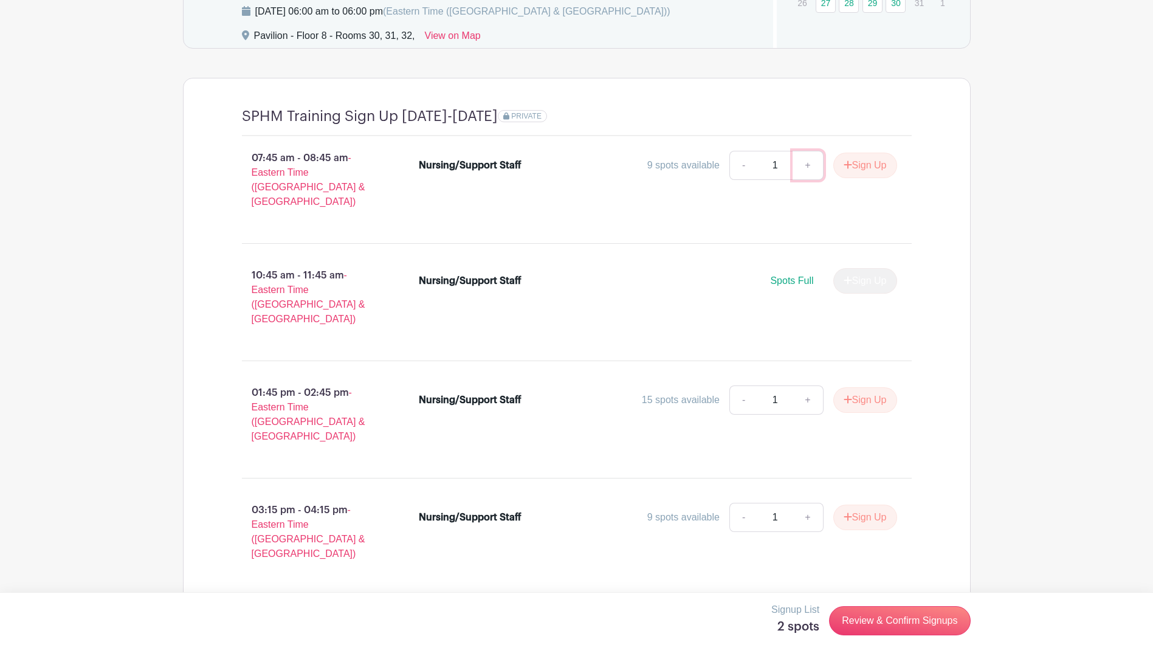
click at [805, 165] on link "+" at bounding box center [808, 165] width 30 height 29
type input "2"
click at [801, 385] on link "+" at bounding box center [808, 399] width 30 height 29
type input "2"
click at [798, 503] on link "+" at bounding box center [808, 517] width 30 height 29
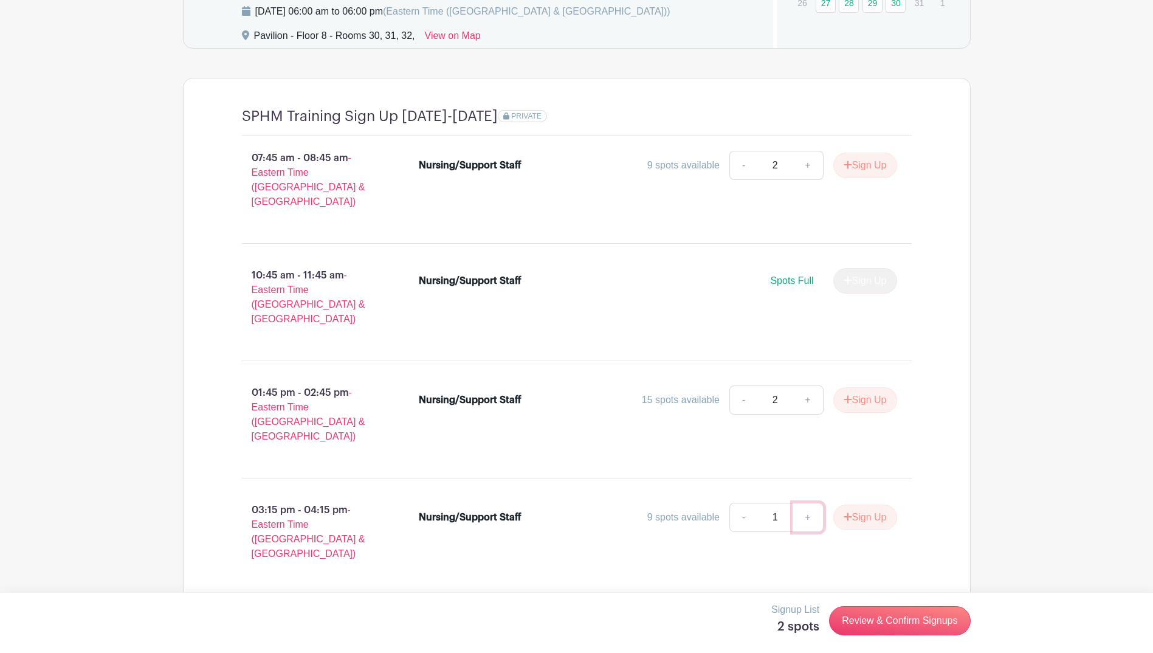
type input "2"
click at [875, 165] on button "Sign Up" at bounding box center [865, 166] width 64 height 26
click at [857, 387] on button "Sign Up" at bounding box center [865, 400] width 64 height 26
click at [875, 505] on button "Sign Up" at bounding box center [865, 518] width 64 height 26
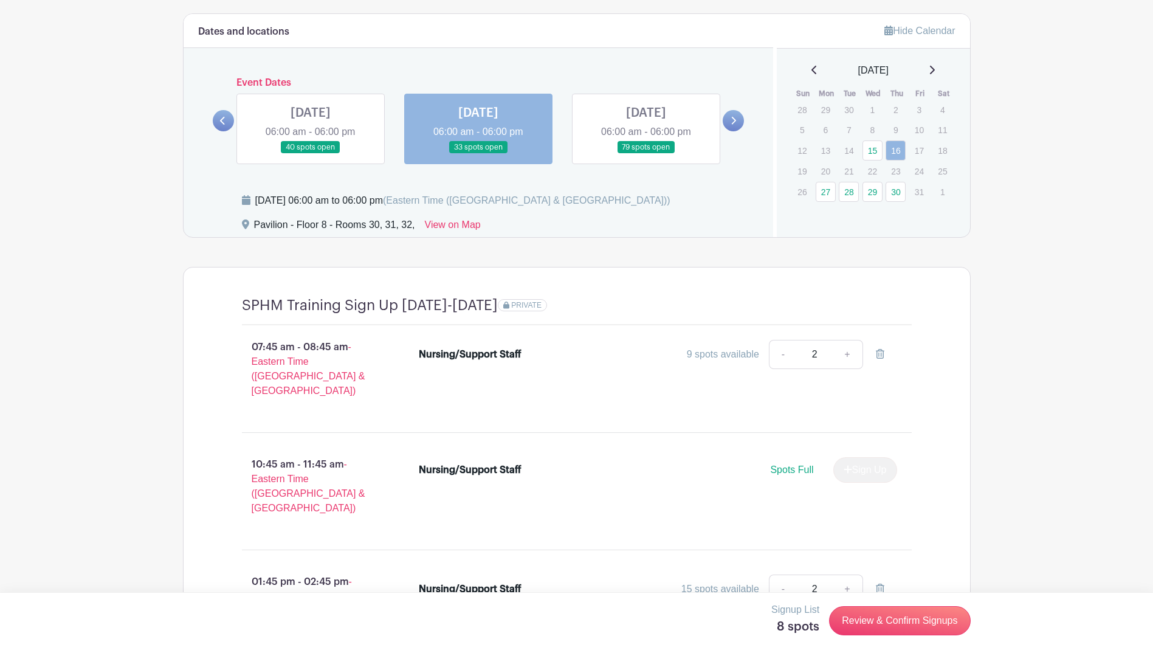
scroll to position [745, 0]
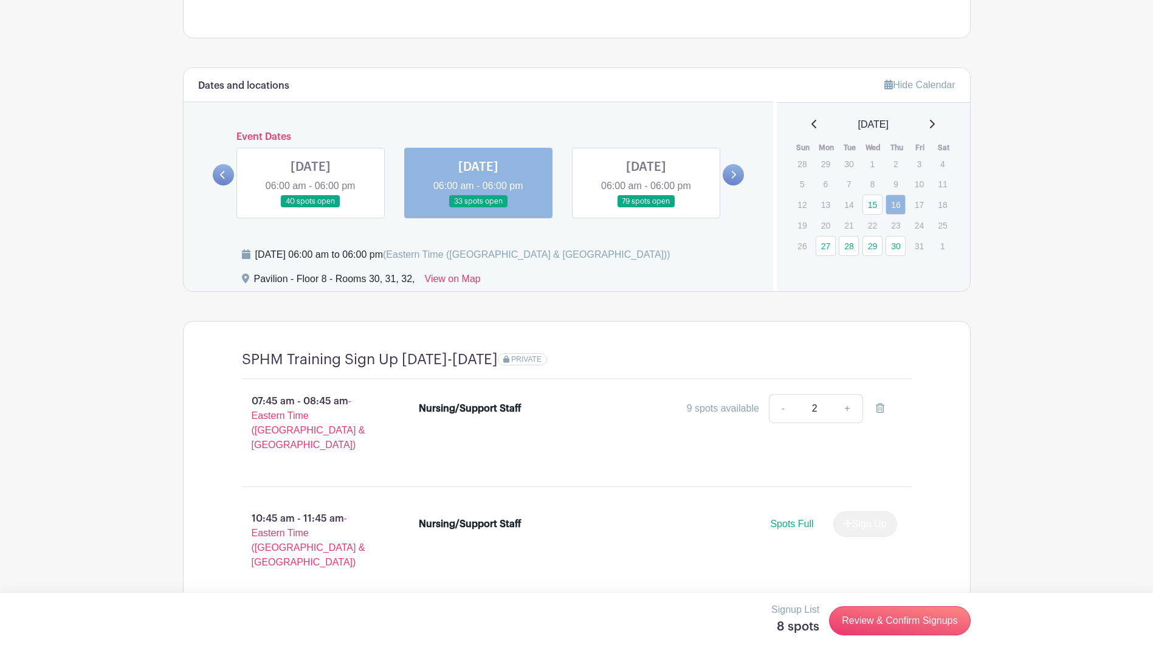
click at [646, 208] on link at bounding box center [646, 208] width 0 height 0
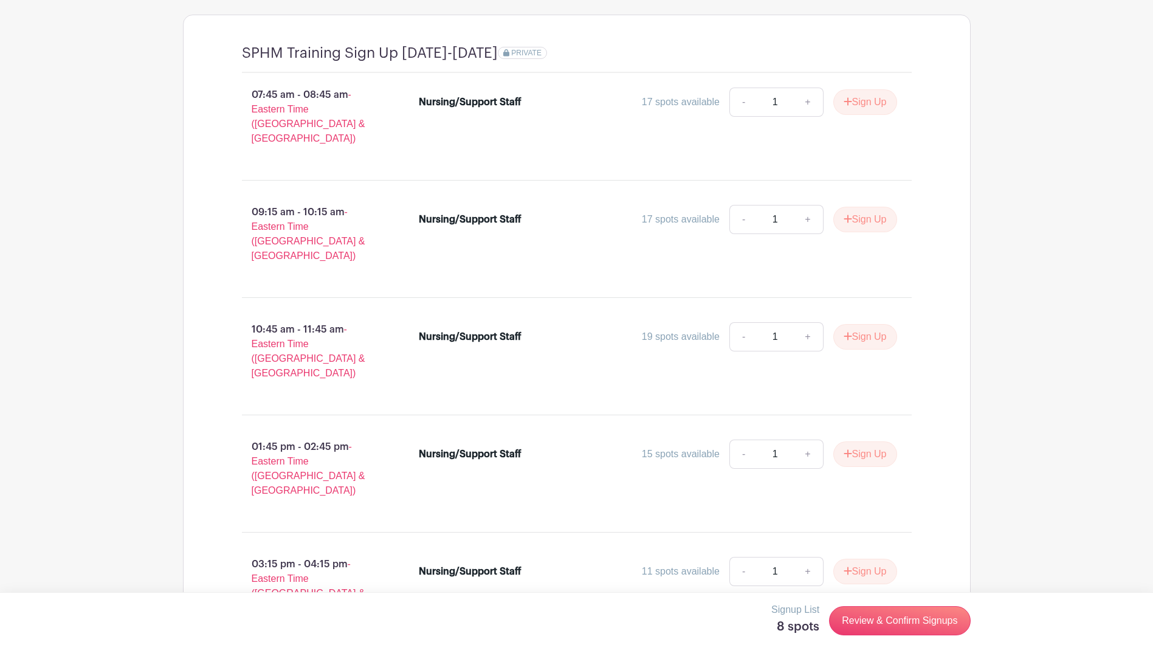
scroll to position [1030, 0]
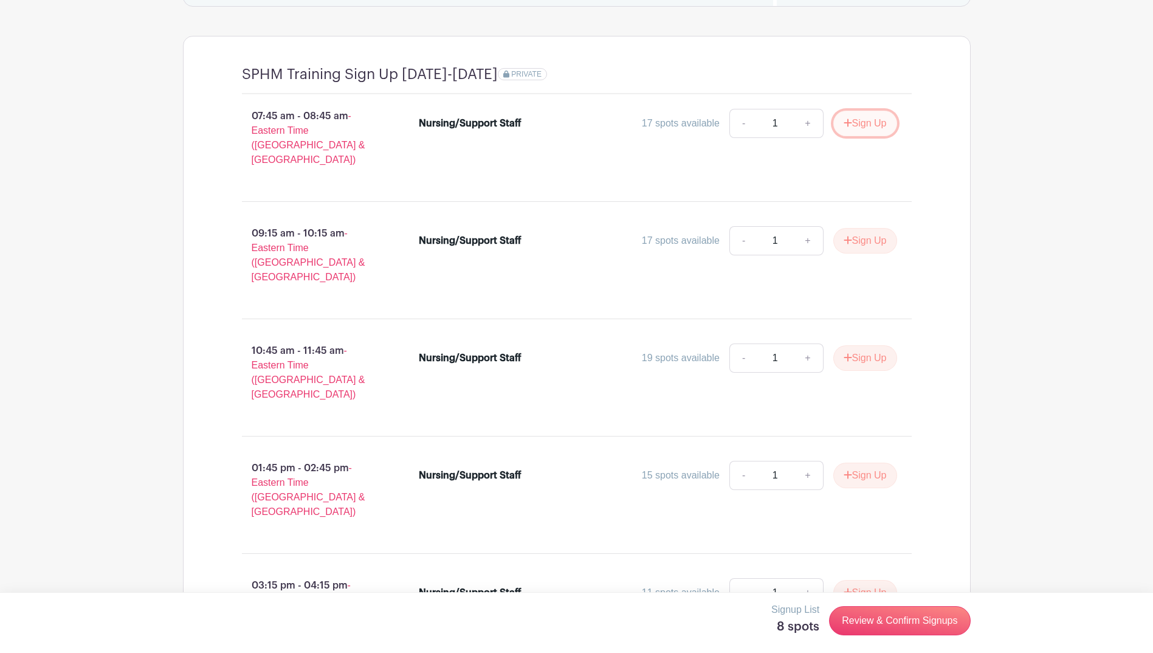
click at [857, 125] on button "Sign Up" at bounding box center [865, 124] width 64 height 26
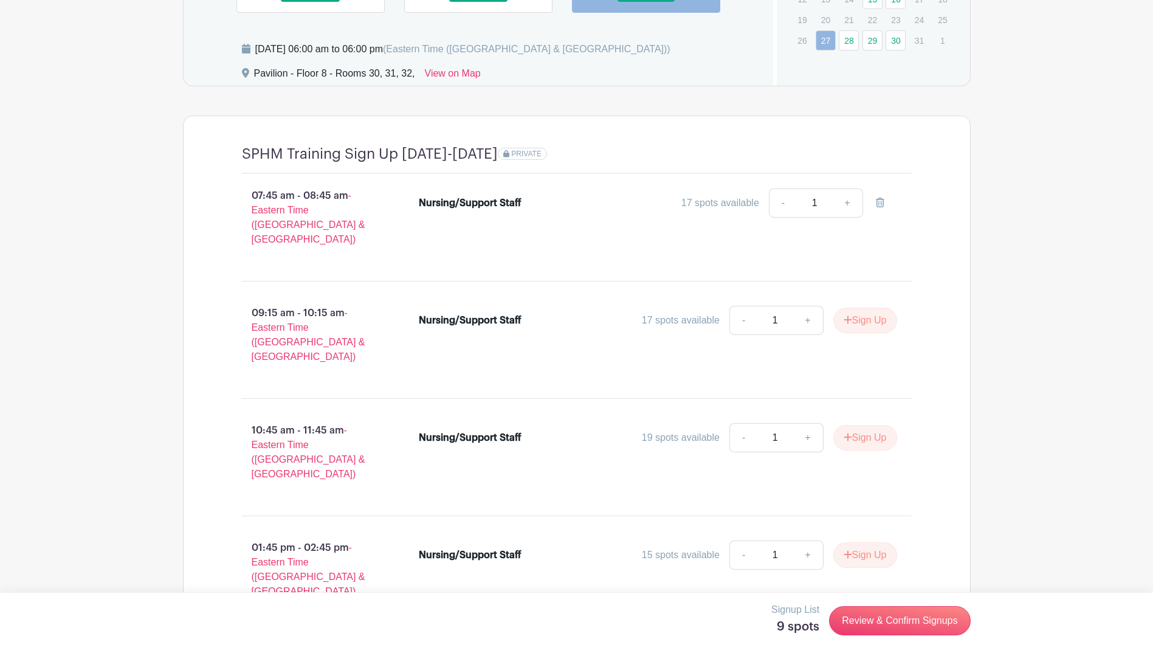
scroll to position [970, 0]
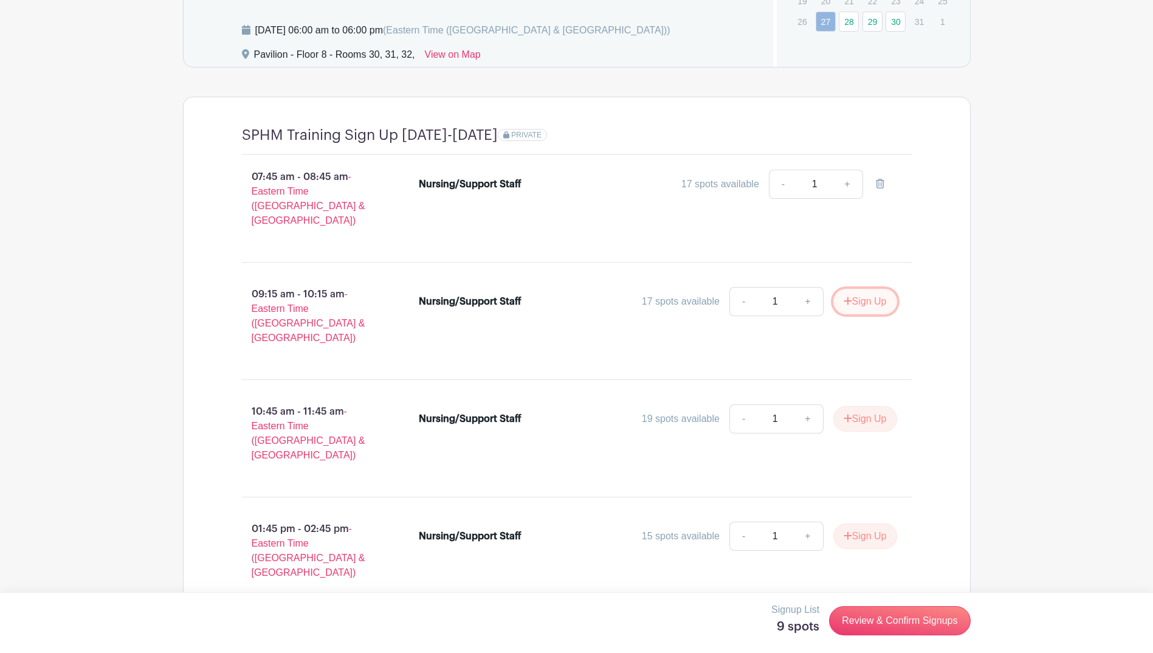
click at [870, 289] on button "Sign Up" at bounding box center [865, 302] width 64 height 26
click at [864, 406] on button "Sign Up" at bounding box center [865, 419] width 64 height 26
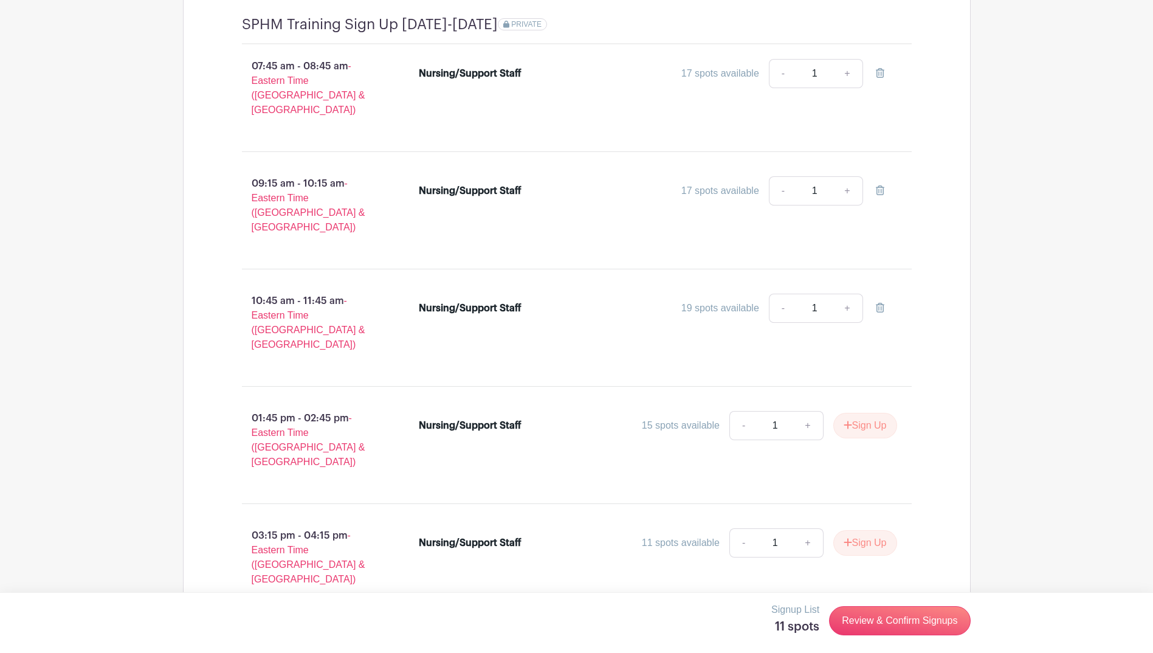
scroll to position [1091, 0]
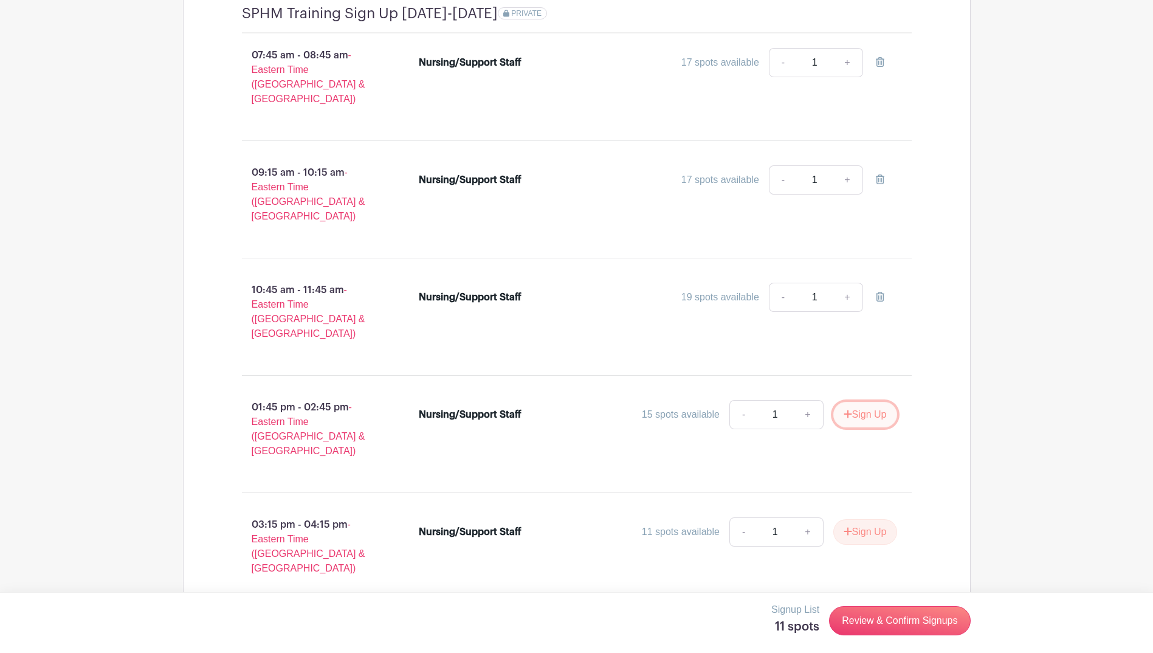
drag, startPoint x: 875, startPoint y: 378, endPoint x: 888, endPoint y: 421, distance: 45.0
click at [876, 402] on button "Sign Up" at bounding box center [865, 415] width 64 height 26
click at [856, 519] on button "Sign Up" at bounding box center [865, 532] width 64 height 26
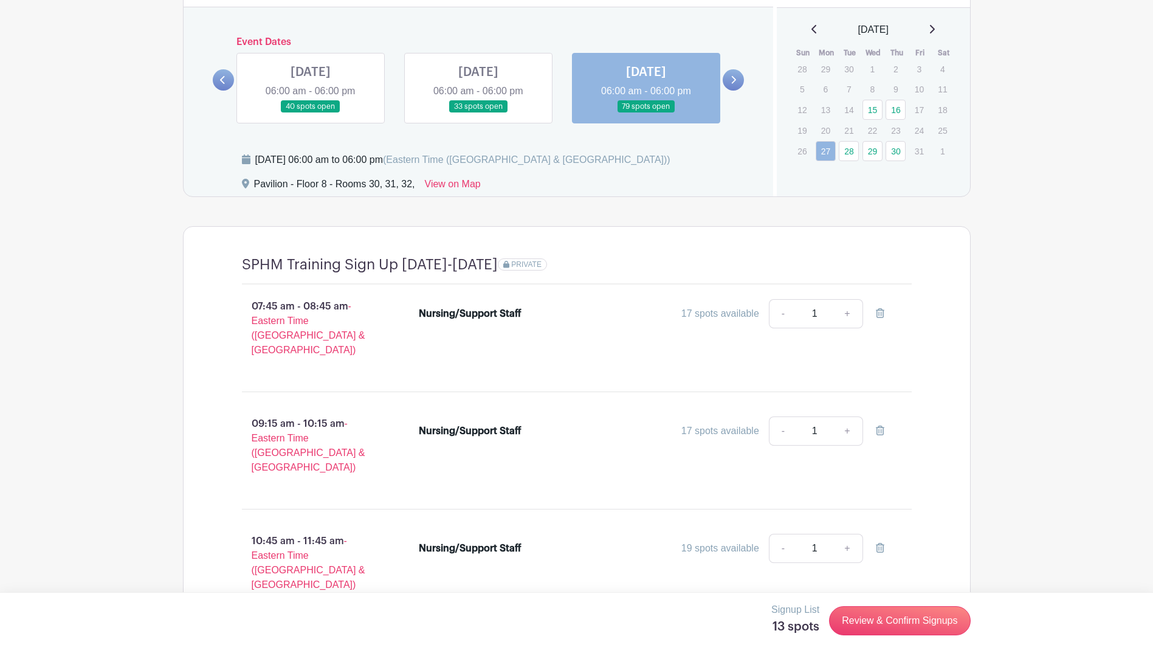
scroll to position [787, 0]
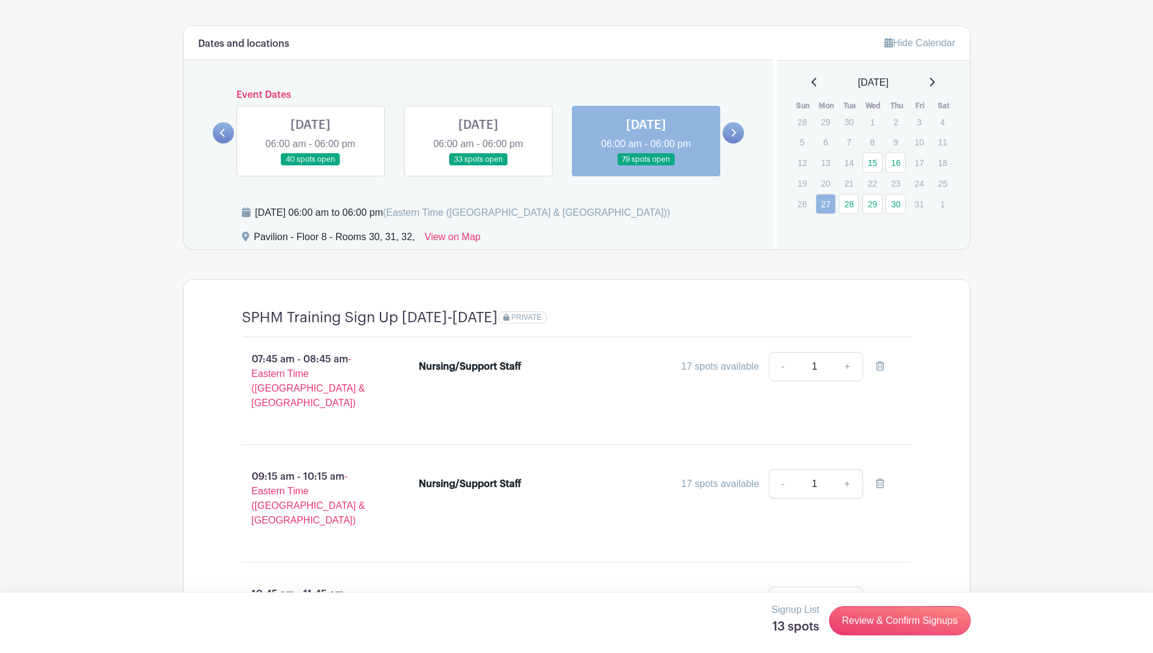
click at [740, 134] on link at bounding box center [733, 132] width 21 height 21
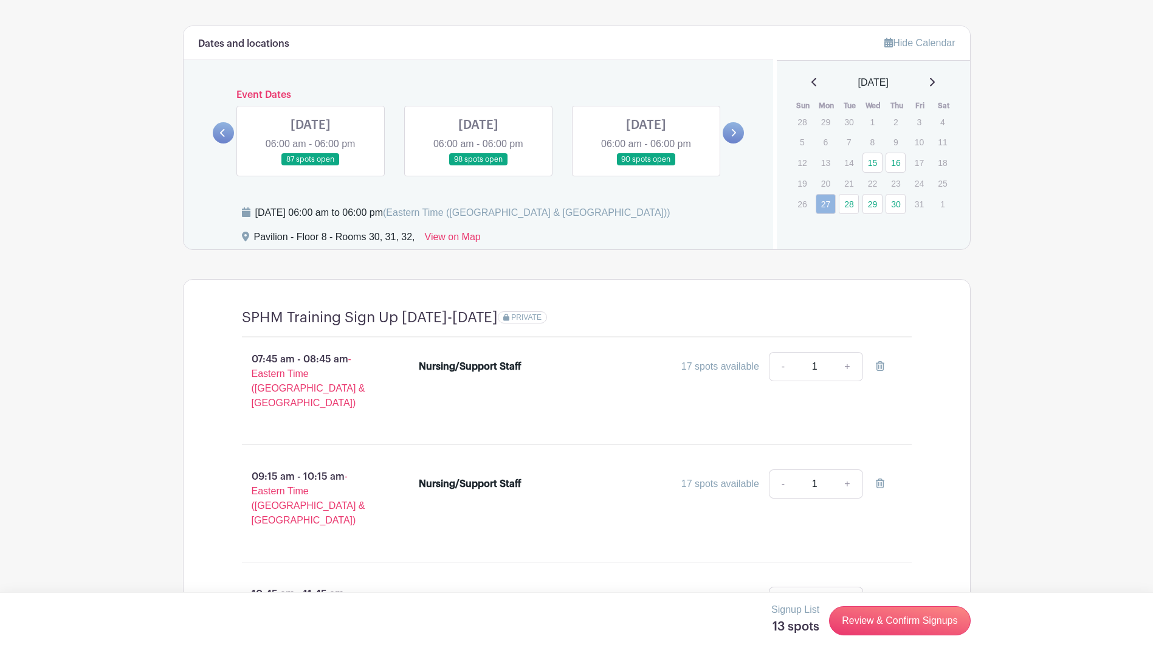
click at [311, 166] on link at bounding box center [311, 166] width 0 height 0
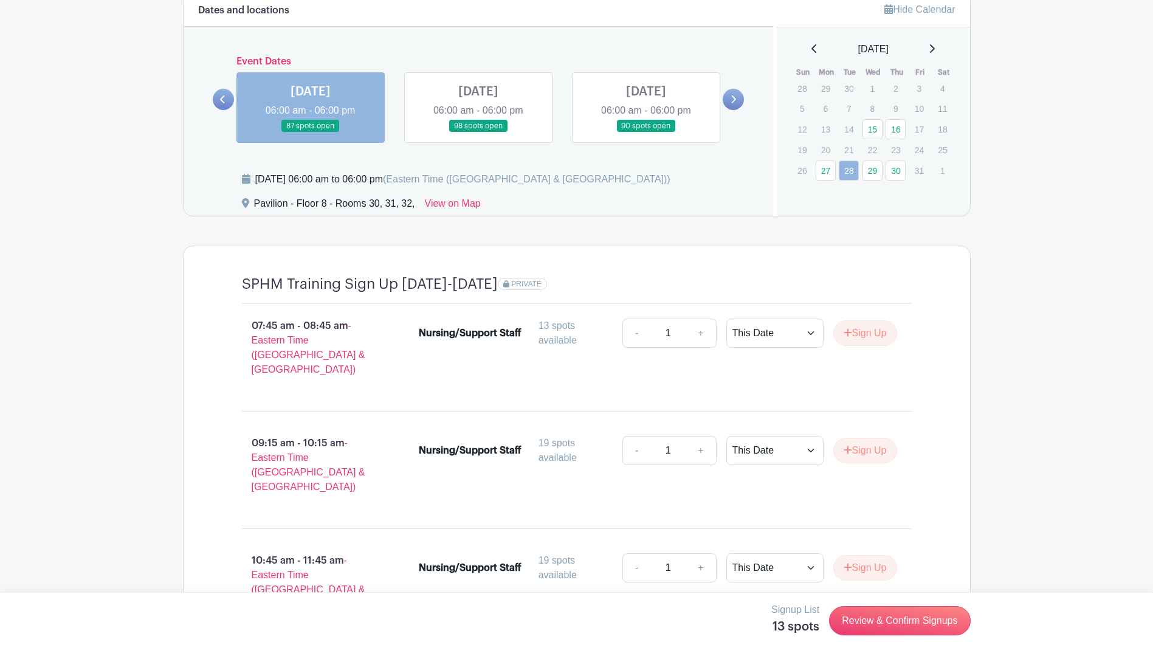
scroll to position [848, 0]
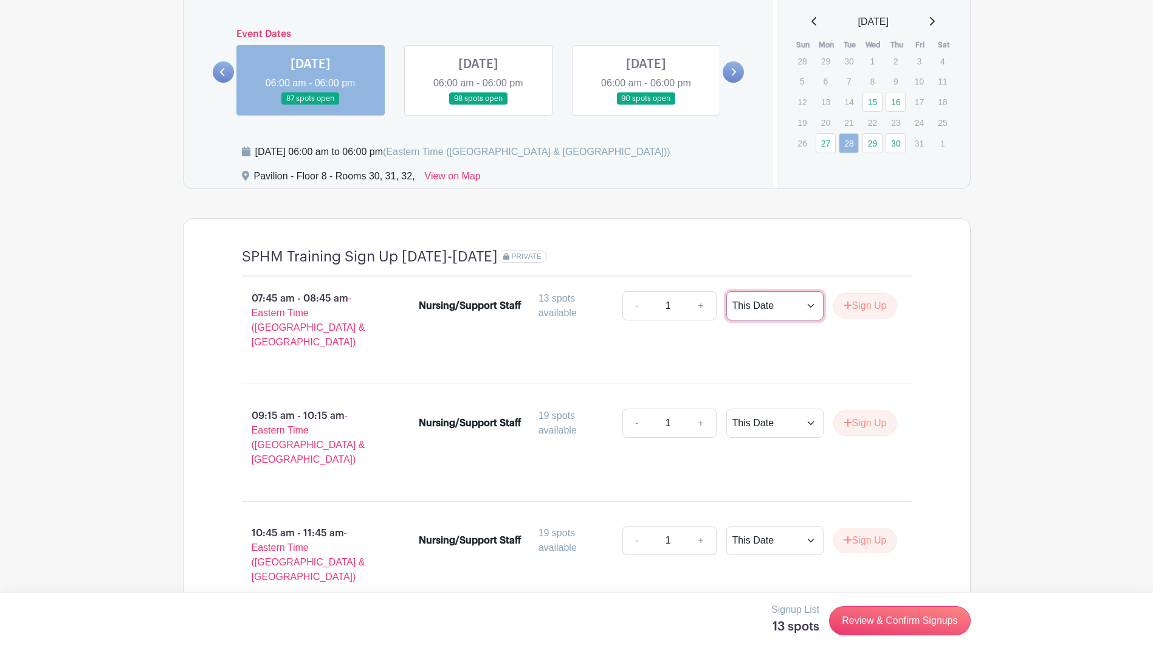
click at [807, 316] on select "This Date Select Dates" at bounding box center [774, 305] width 97 height 29
click at [908, 352] on div "07:45 am - 08:45 am - Eastern Time (US & Canada) Nursing/Support Staff 13 spots…" at bounding box center [577, 325] width 728 height 97
click at [860, 300] on button "Sign Up" at bounding box center [865, 306] width 64 height 26
click at [879, 410] on button "Sign Up" at bounding box center [865, 423] width 64 height 26
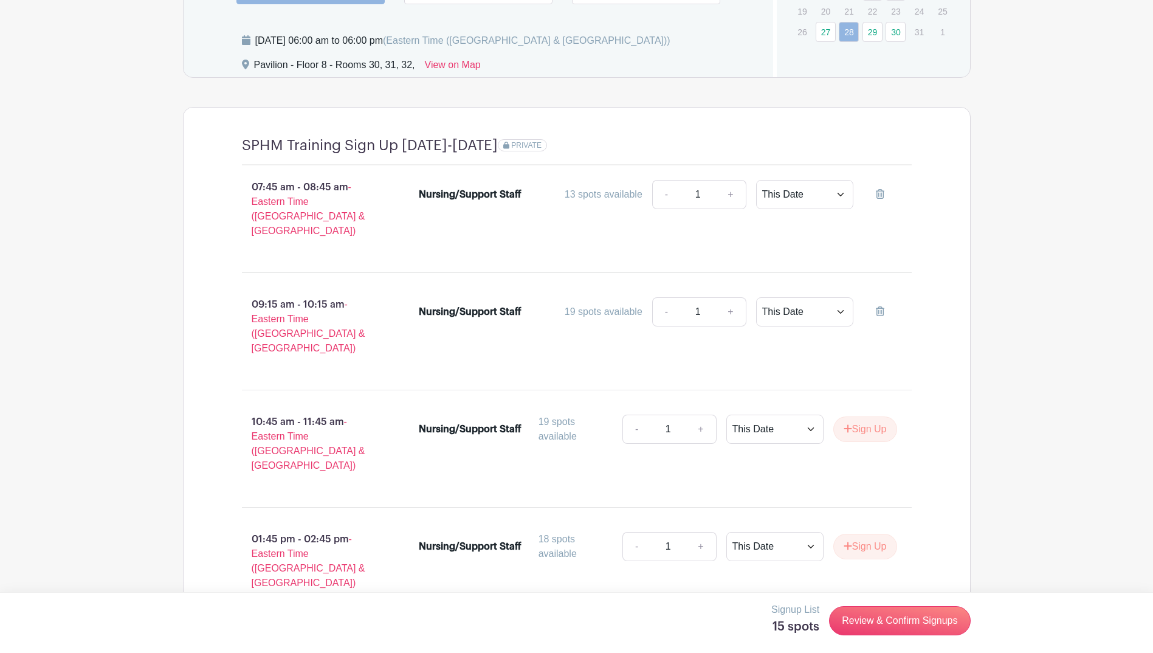
scroll to position [970, 0]
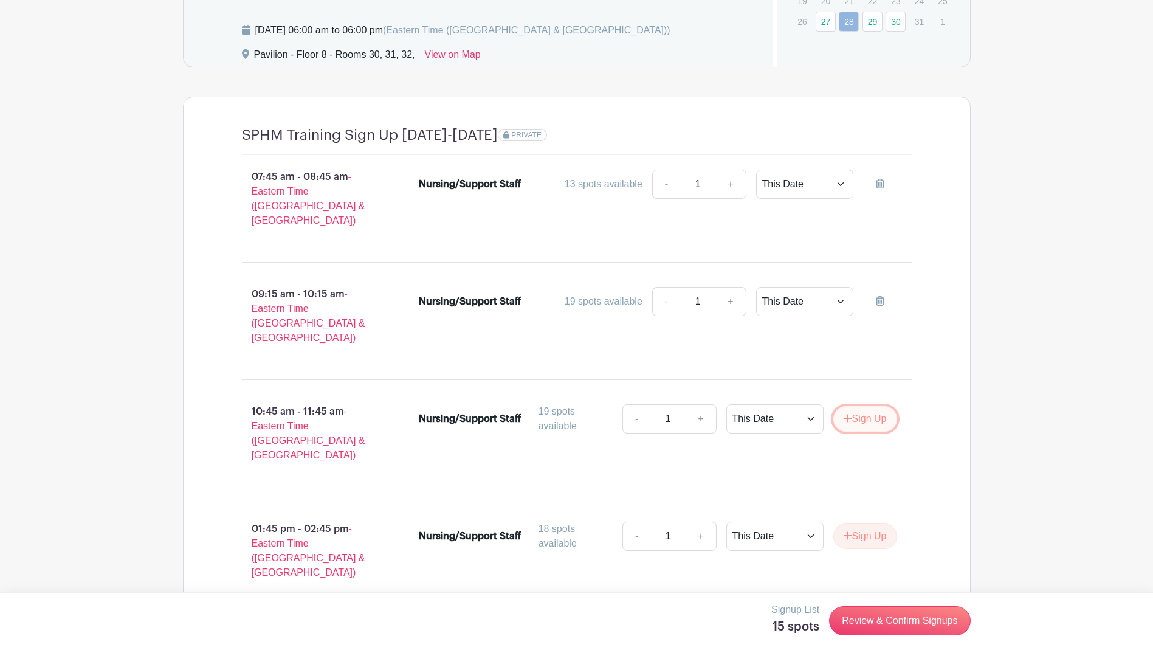
click at [868, 406] on button "Sign Up" at bounding box center [865, 419] width 64 height 26
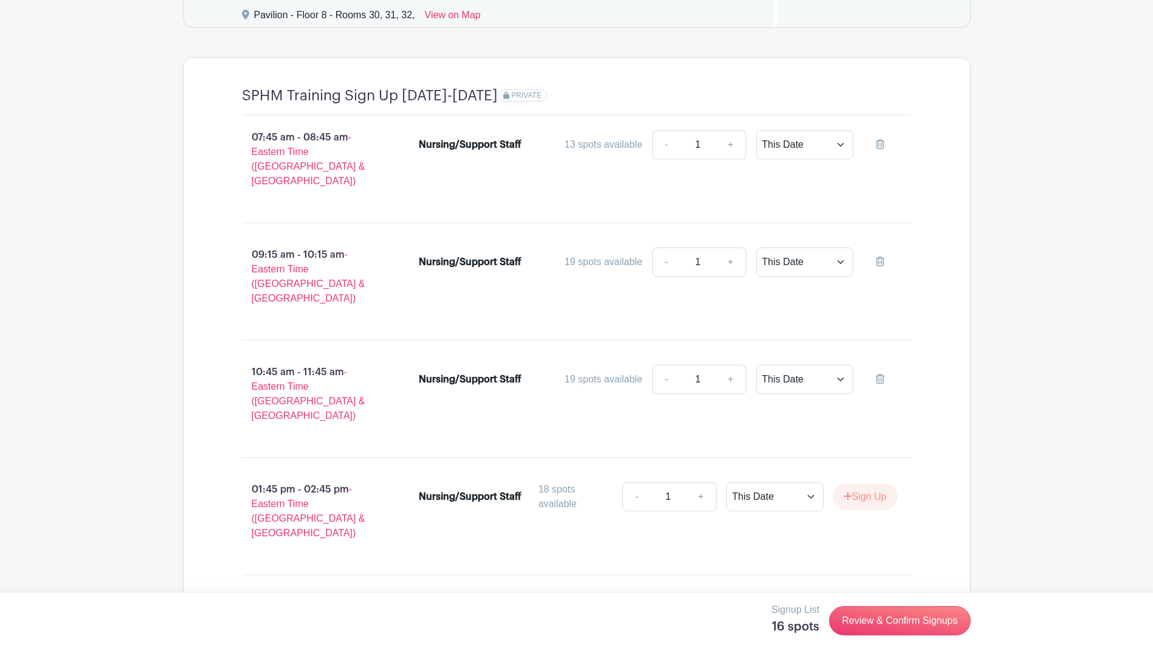
scroll to position [1030, 0]
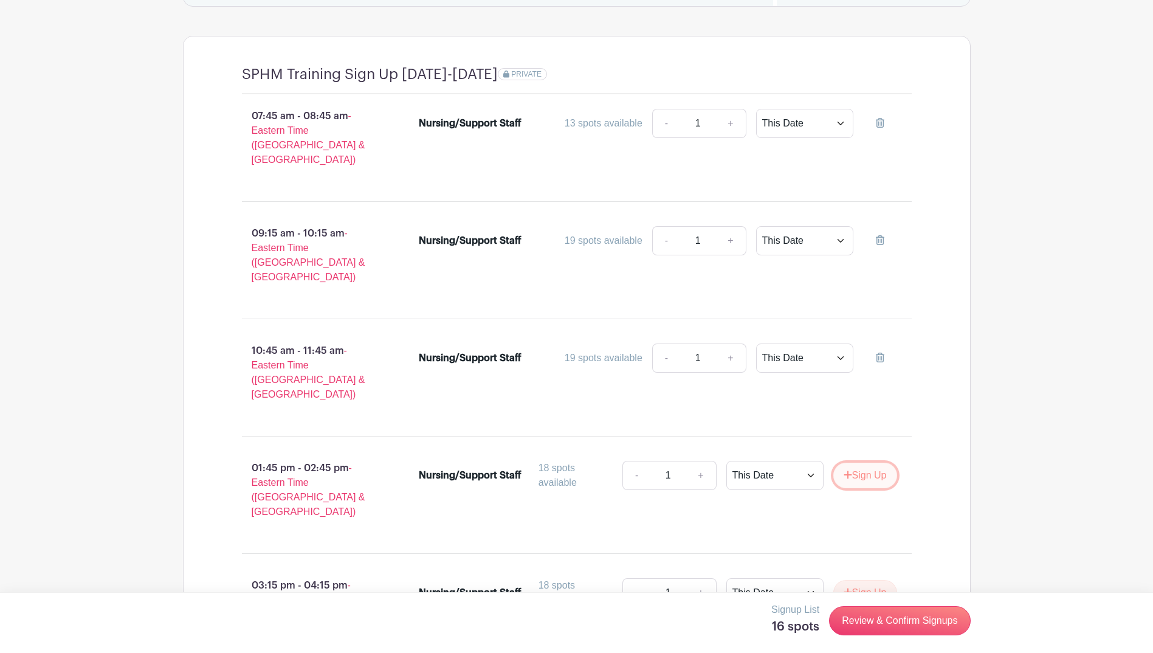
click at [877, 463] on button "Sign Up" at bounding box center [865, 476] width 64 height 26
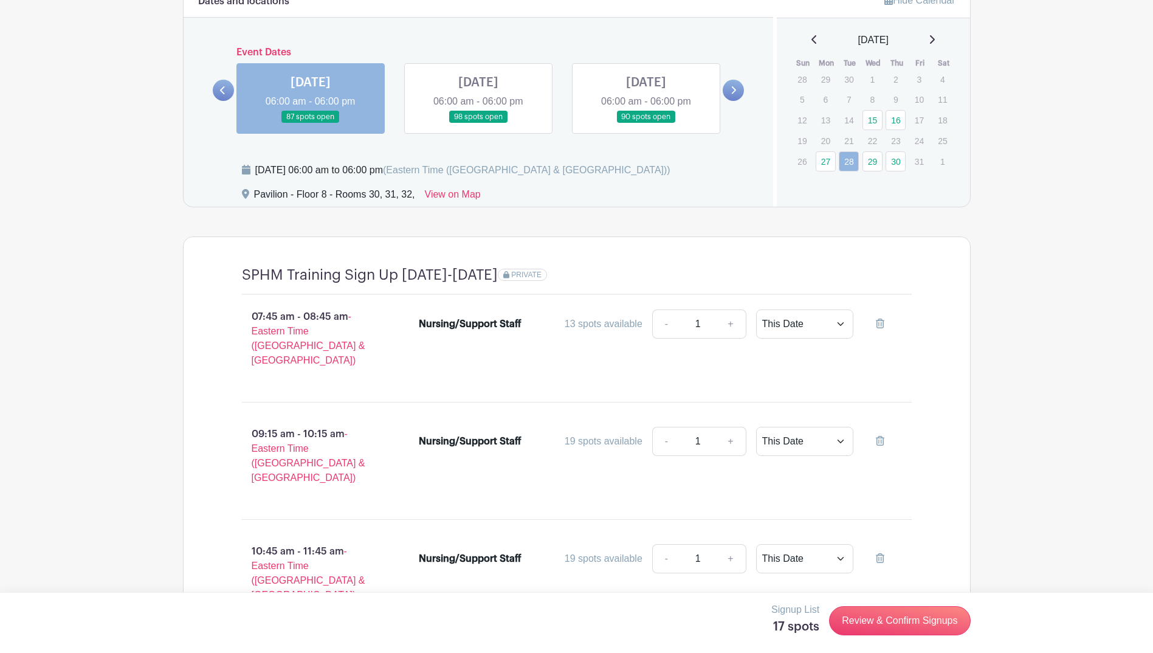
scroll to position [848, 0]
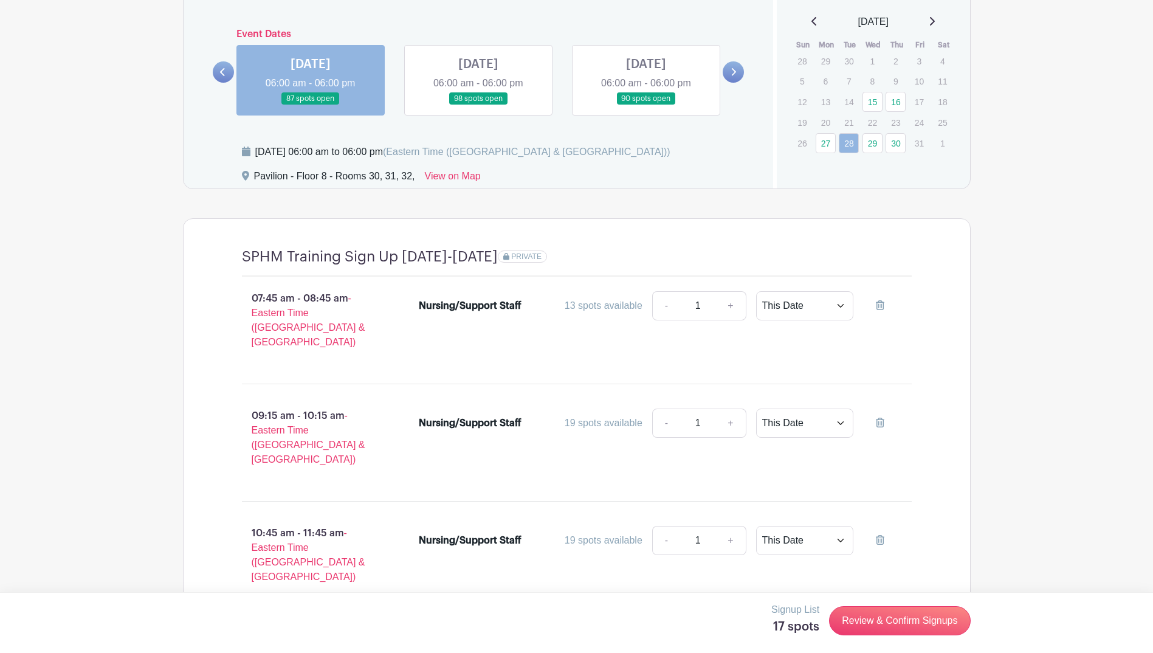
click at [478, 105] on link at bounding box center [478, 105] width 0 height 0
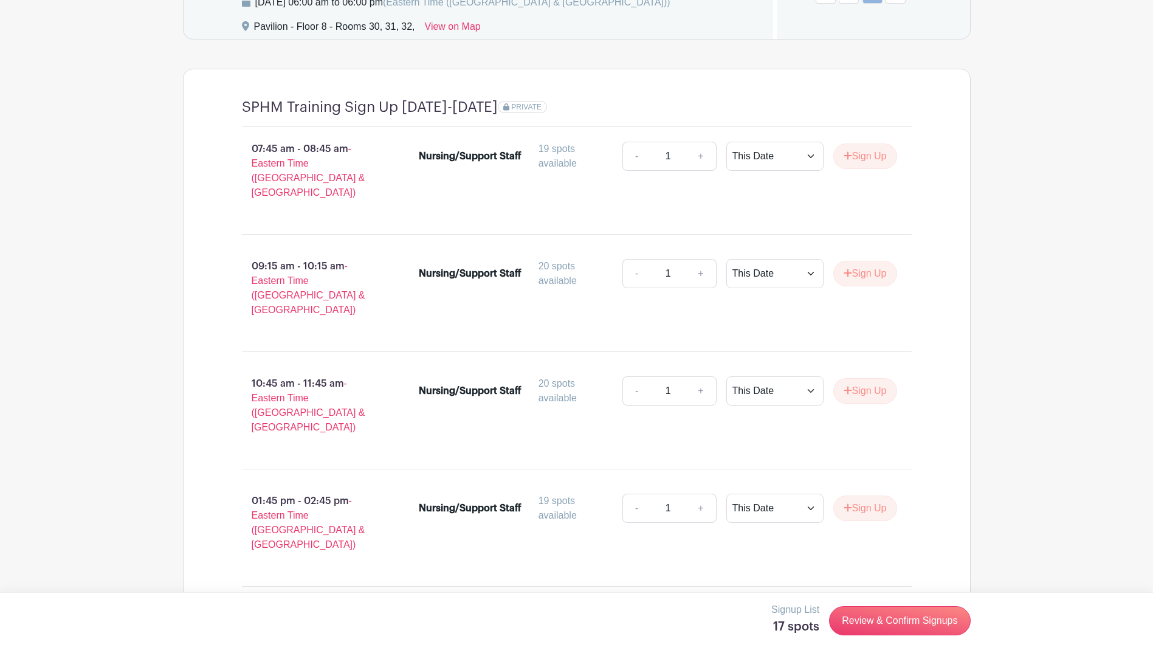
scroll to position [909, 0]
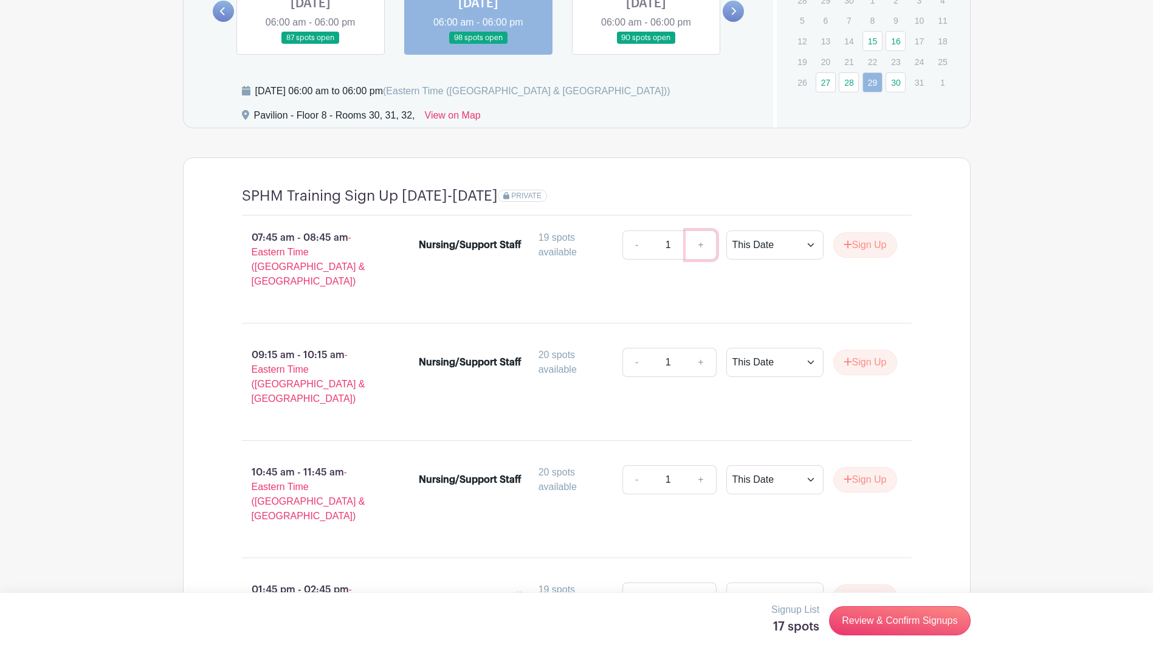
click at [699, 247] on link "+" at bounding box center [701, 244] width 30 height 29
type input "2"
click at [694, 348] on link "+" at bounding box center [701, 362] width 30 height 29
type input "2"
drag, startPoint x: 880, startPoint y: 236, endPoint x: 878, endPoint y: 243, distance: 6.3
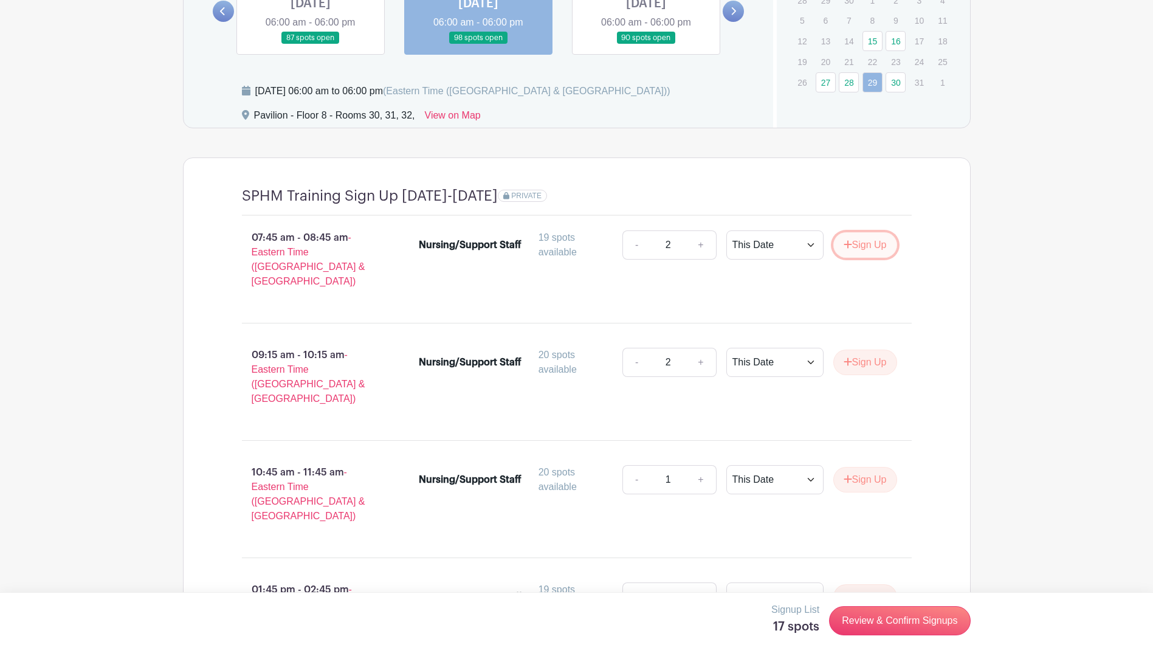
click at [878, 242] on button "Sign Up" at bounding box center [865, 245] width 64 height 26
click at [869, 350] on button "Sign Up" at bounding box center [865, 363] width 64 height 26
click at [702, 465] on link "+" at bounding box center [701, 479] width 30 height 29
type input "2"
click at [863, 467] on button "Sign Up" at bounding box center [865, 480] width 64 height 26
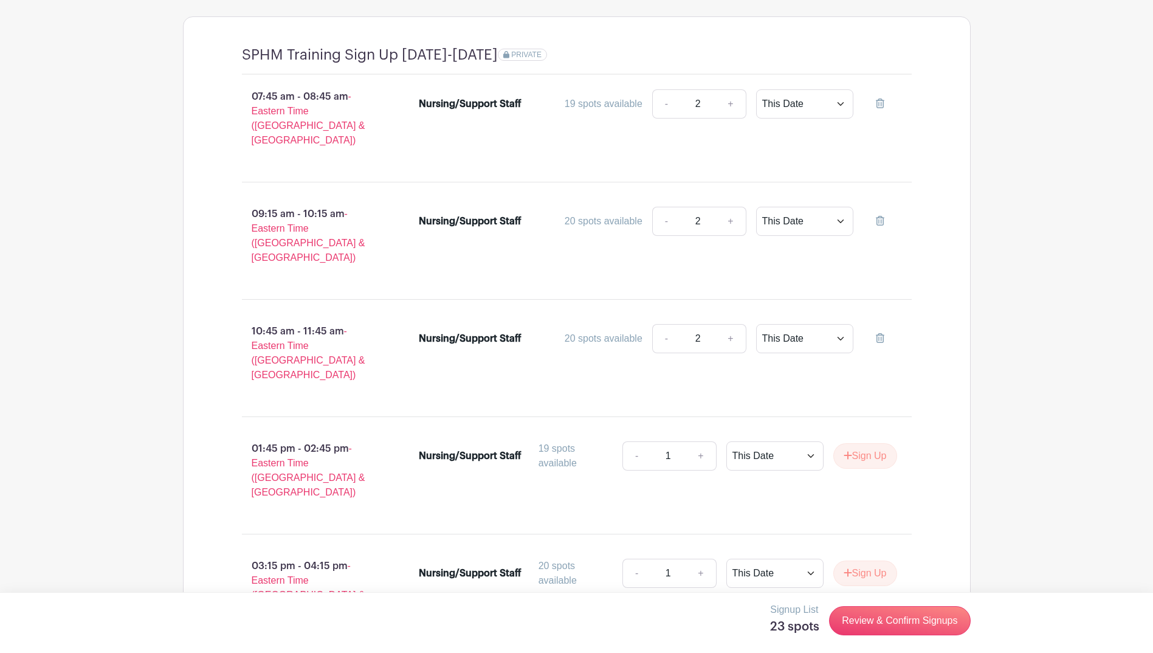
scroll to position [1091, 0]
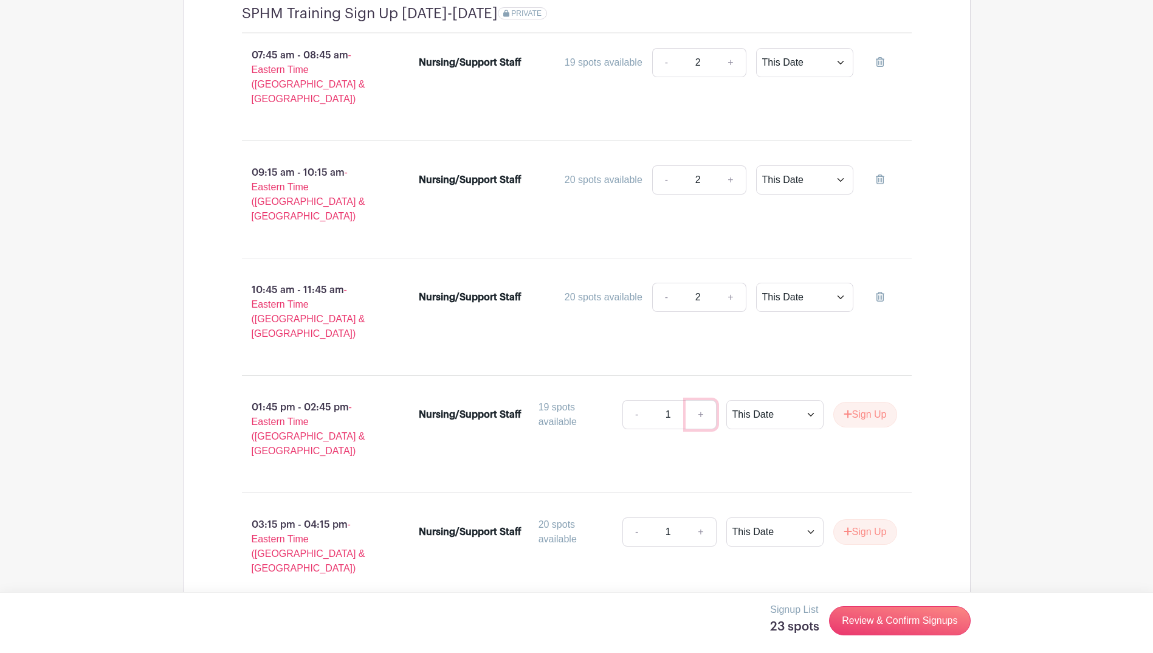
click at [690, 400] on link "+" at bounding box center [701, 414] width 30 height 29
click at [691, 400] on link "+" at bounding box center [701, 414] width 30 height 29
type input "3"
click at [847, 410] on icon "submit" at bounding box center [848, 414] width 8 height 8
click at [706, 517] on link "+" at bounding box center [701, 531] width 30 height 29
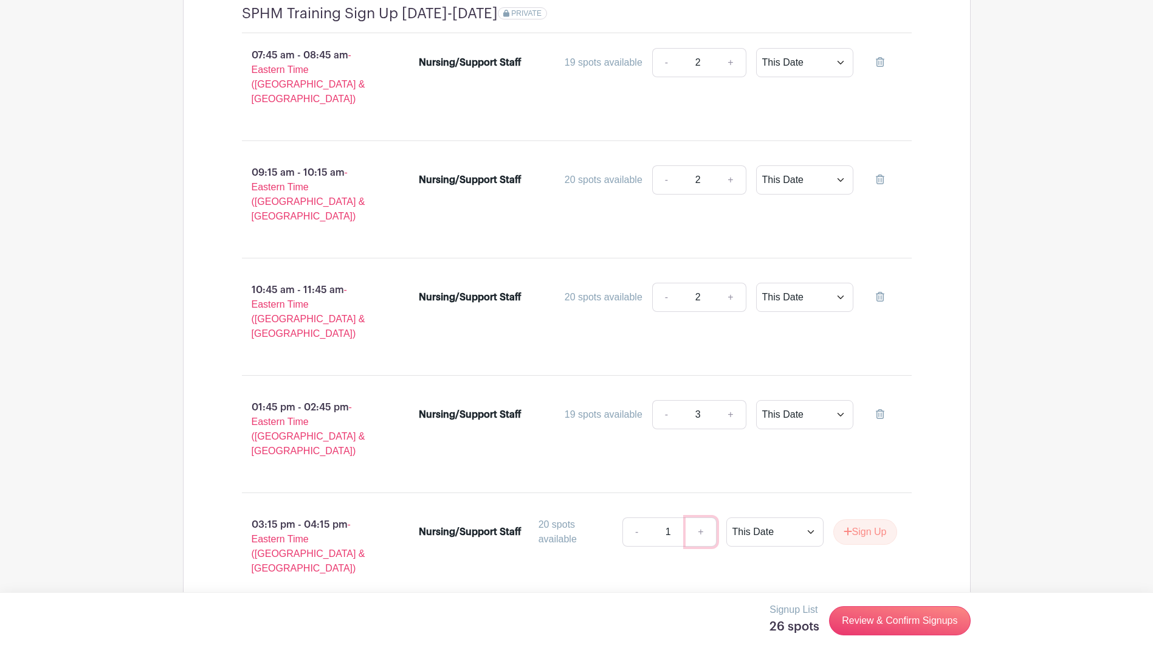
type input "2"
click at [864, 519] on button "Sign Up" at bounding box center [865, 532] width 64 height 26
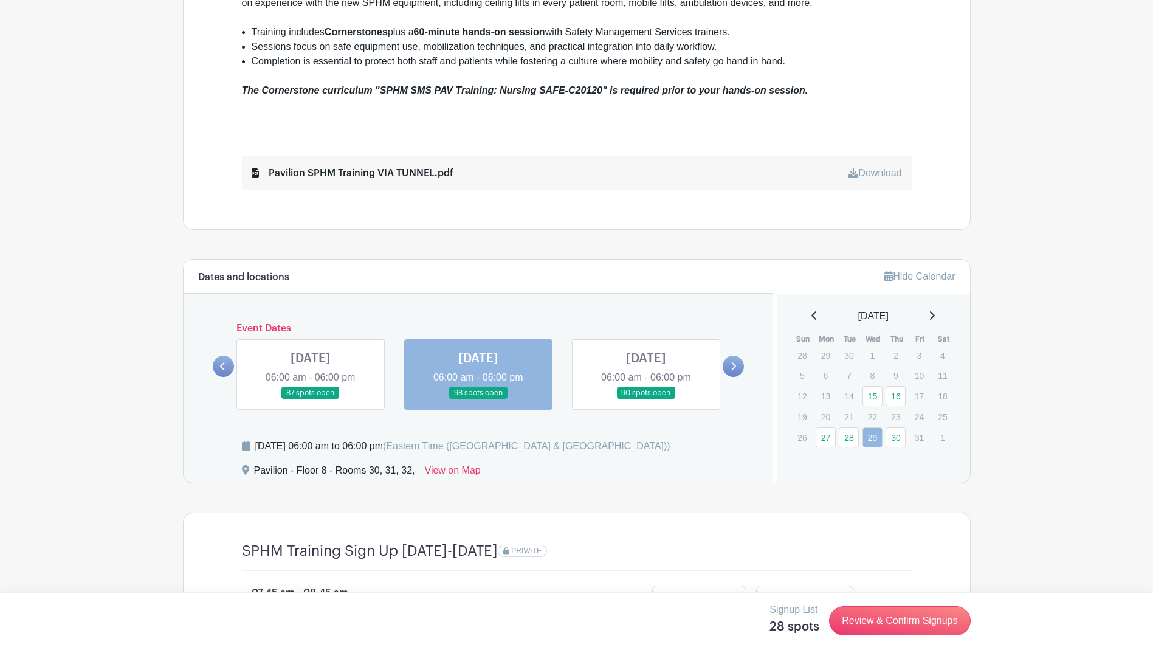
scroll to position [544, 0]
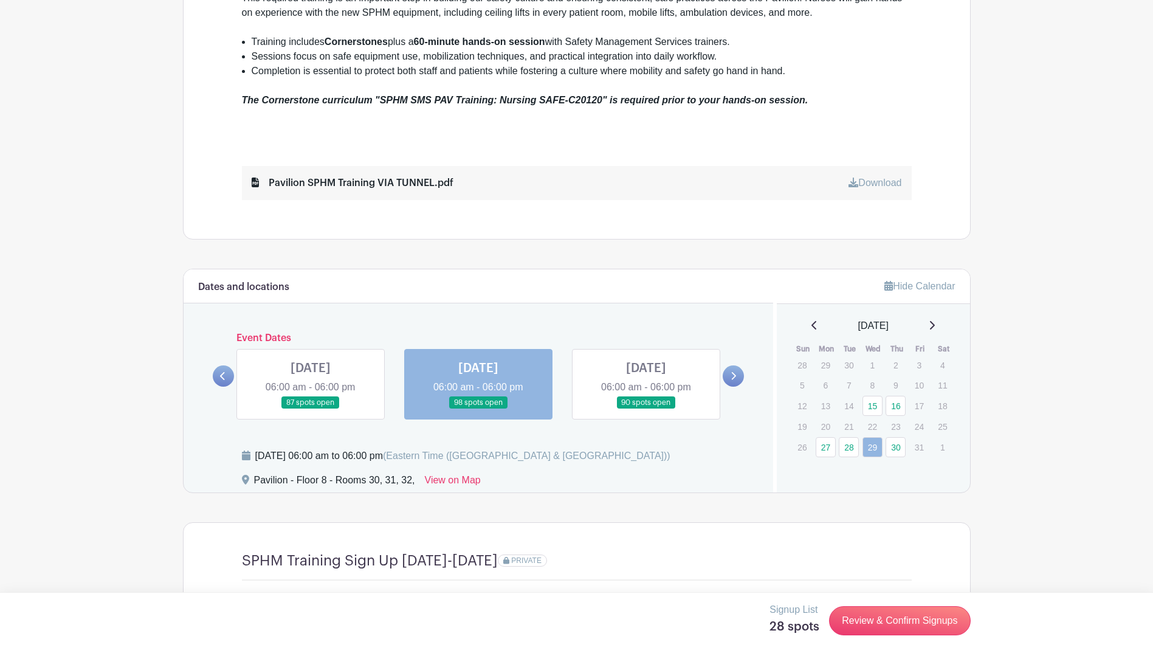
click at [311, 409] on link at bounding box center [311, 409] width 0 height 0
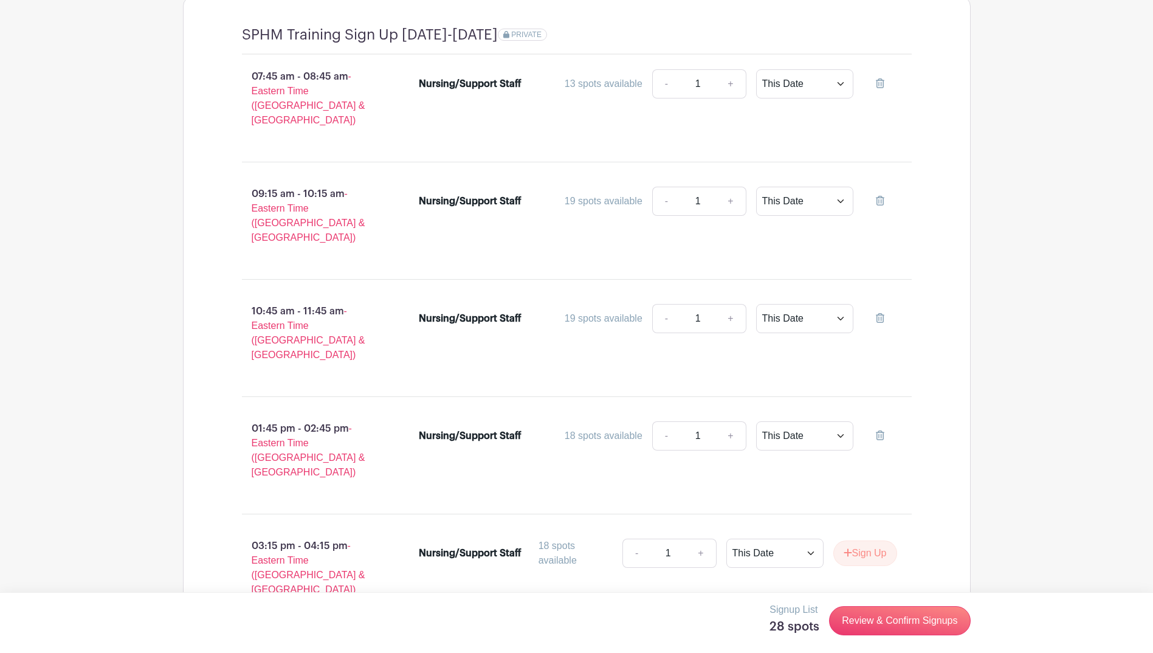
scroll to position [1091, 0]
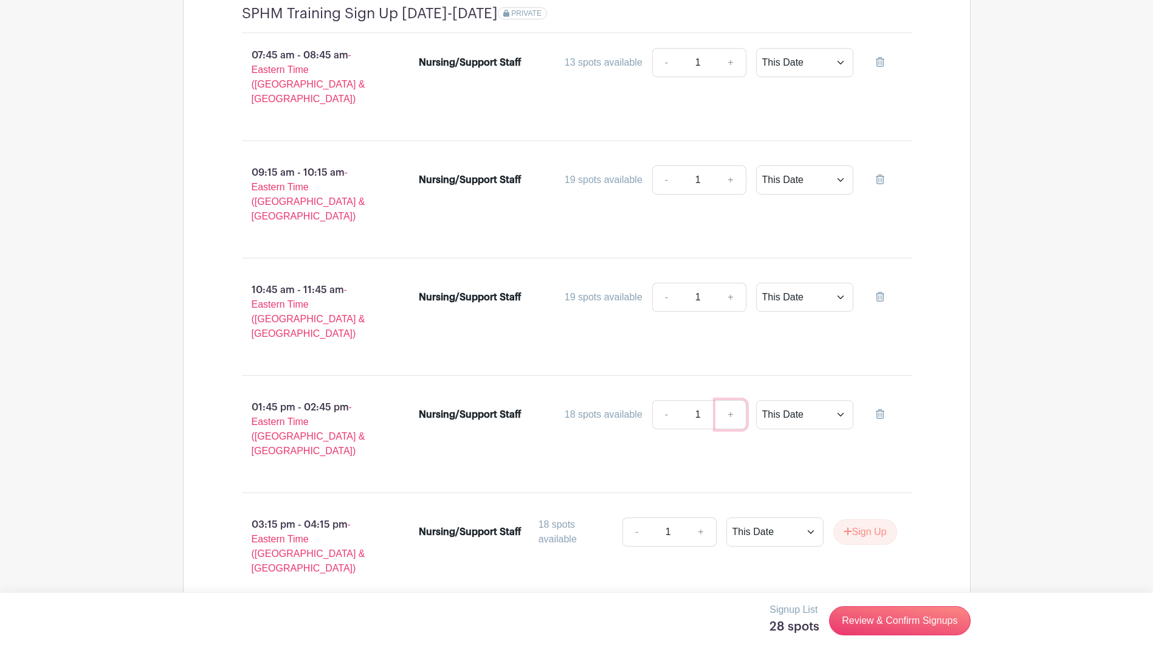
click at [733, 400] on link "+" at bounding box center [730, 414] width 30 height 29
type input "2"
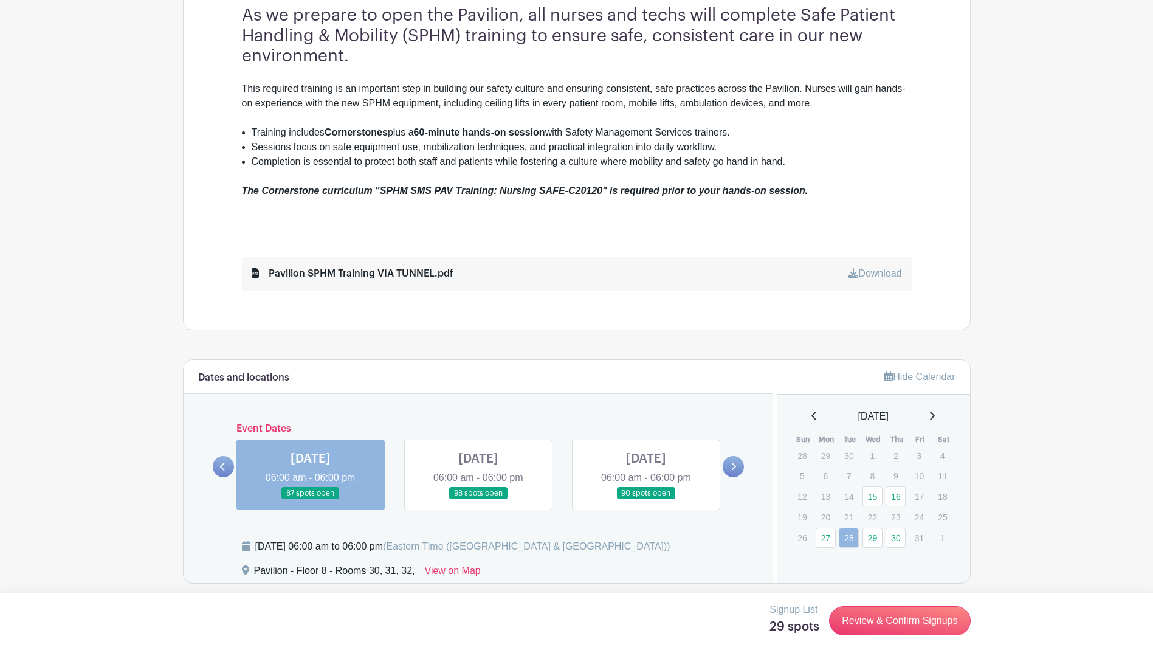
scroll to position [422, 0]
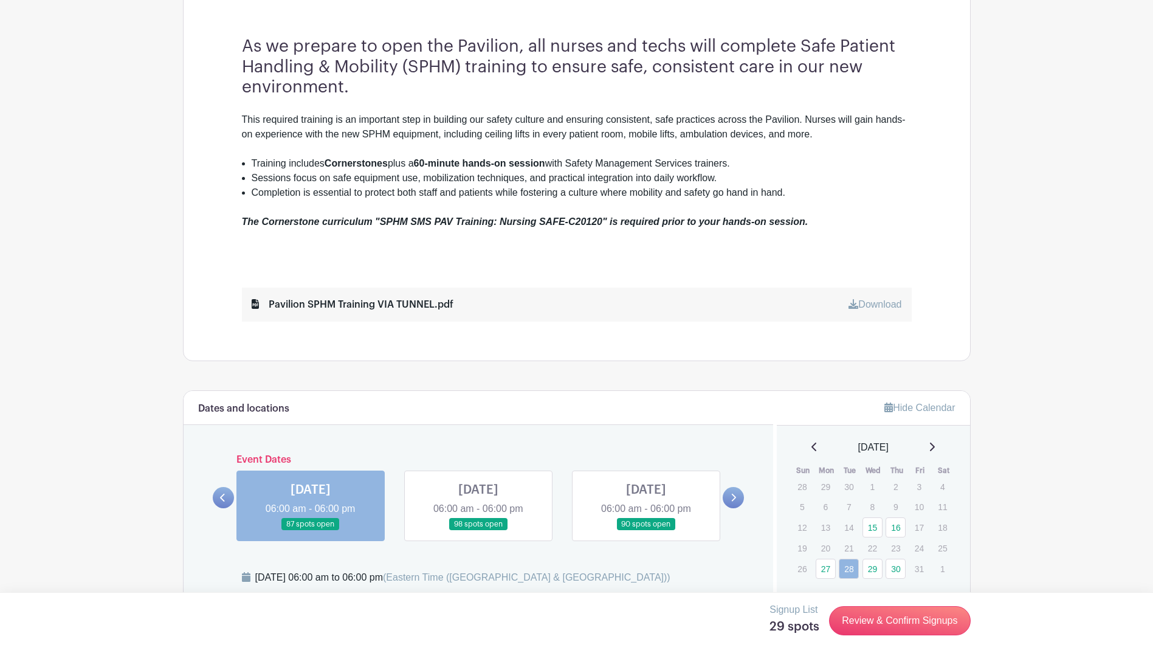
click at [646, 531] on link at bounding box center [646, 531] width 0 height 0
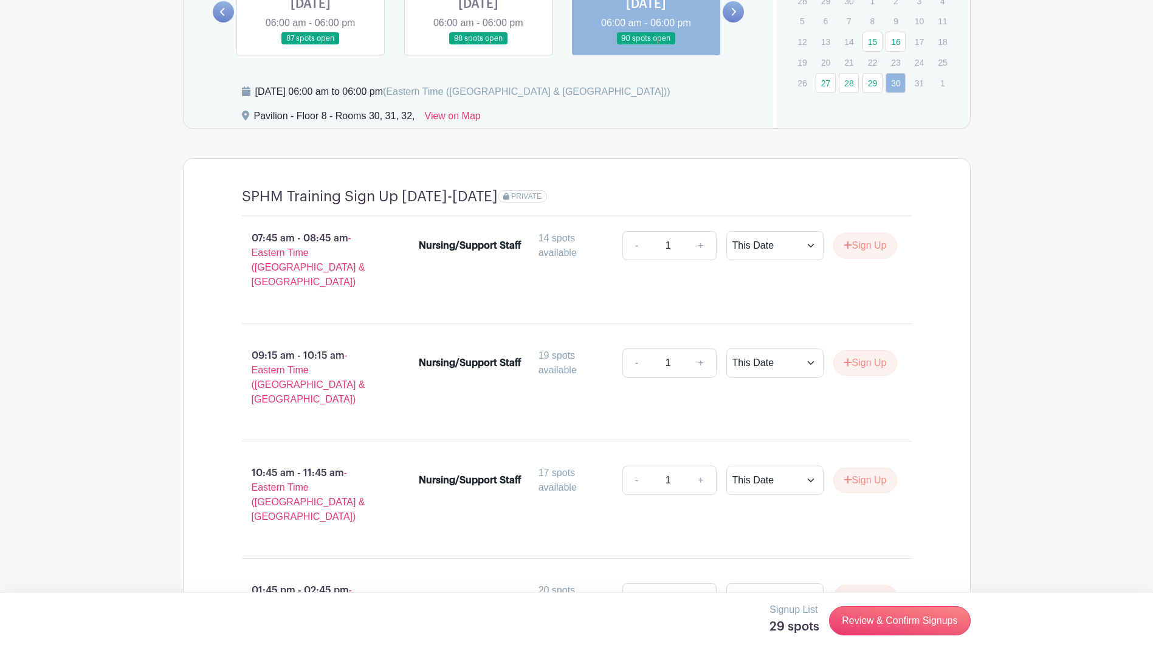
scroll to position [909, 0]
click at [858, 252] on button "Sign Up" at bounding box center [865, 245] width 64 height 26
click at [867, 350] on button "Sign Up" at bounding box center [865, 363] width 64 height 26
click at [844, 474] on icon "submit" at bounding box center [848, 479] width 9 height 10
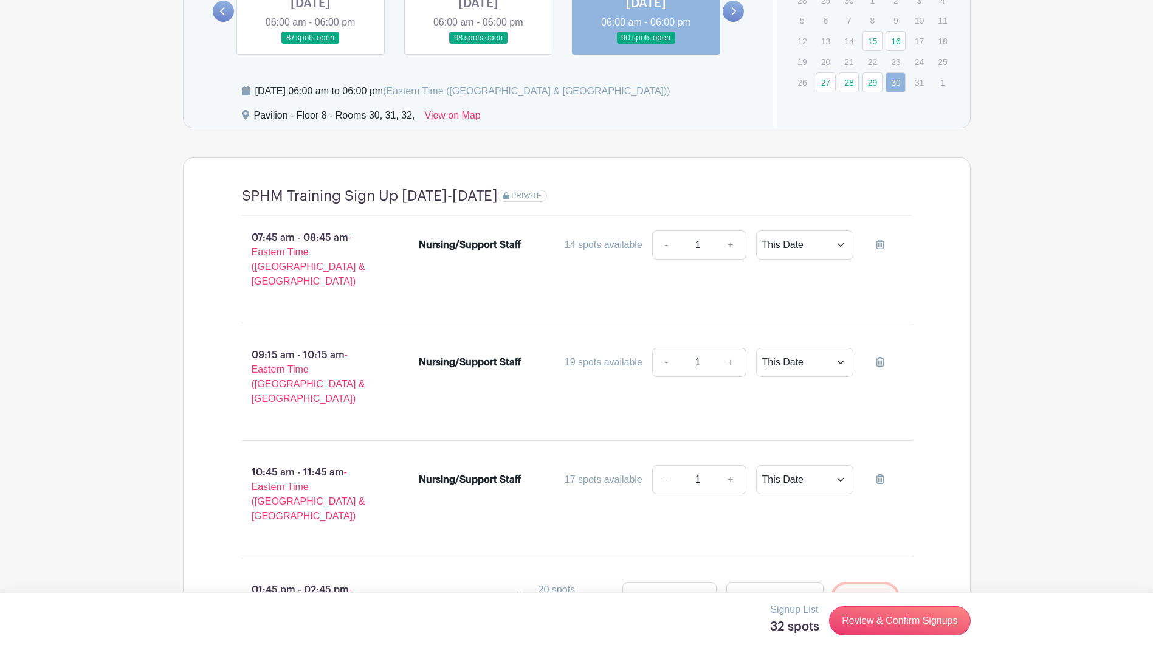
click at [869, 584] on button "Sign Up" at bounding box center [865, 597] width 64 height 26
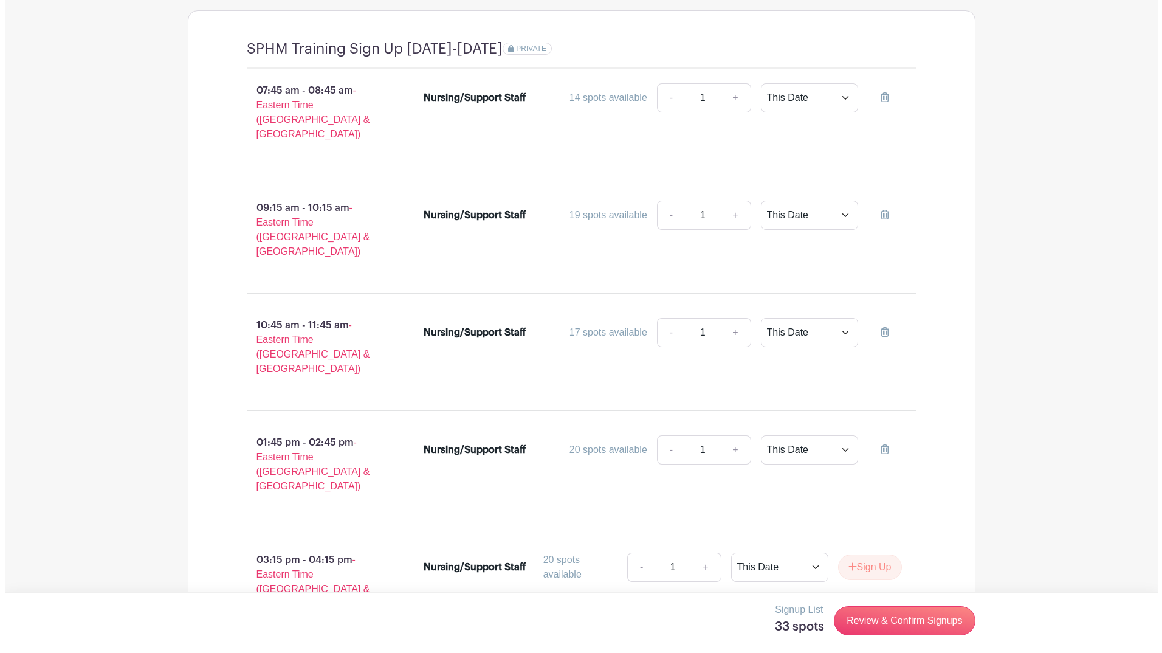
scroll to position [1091, 0]
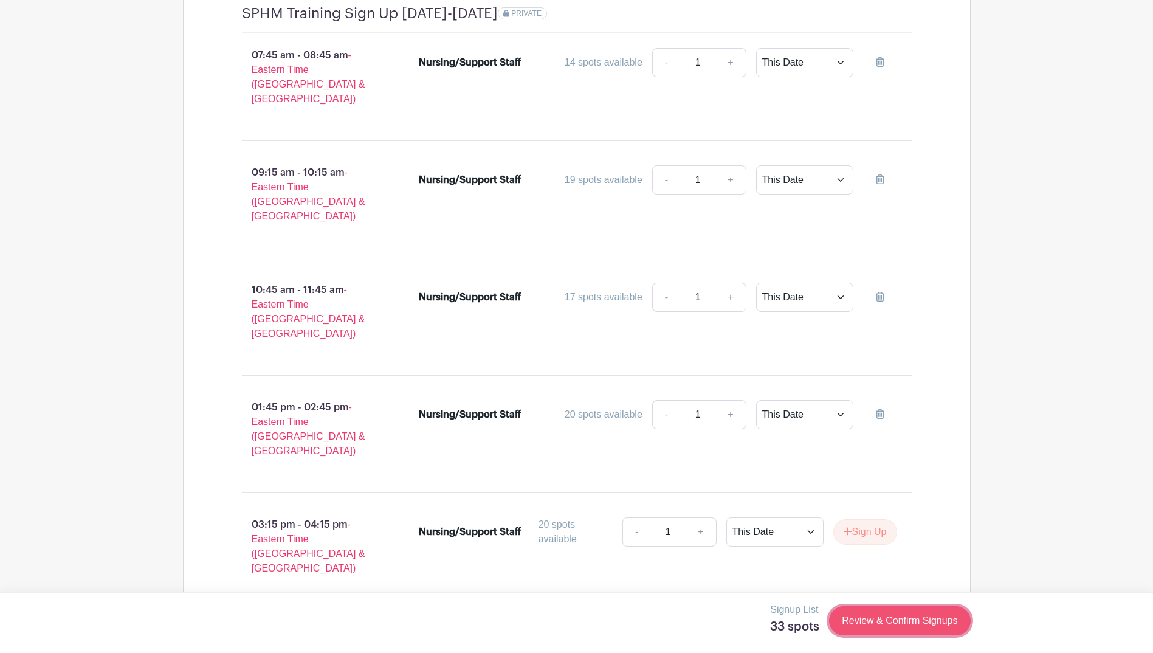
click at [928, 626] on link "Review & Confirm Signups" at bounding box center [899, 620] width 141 height 29
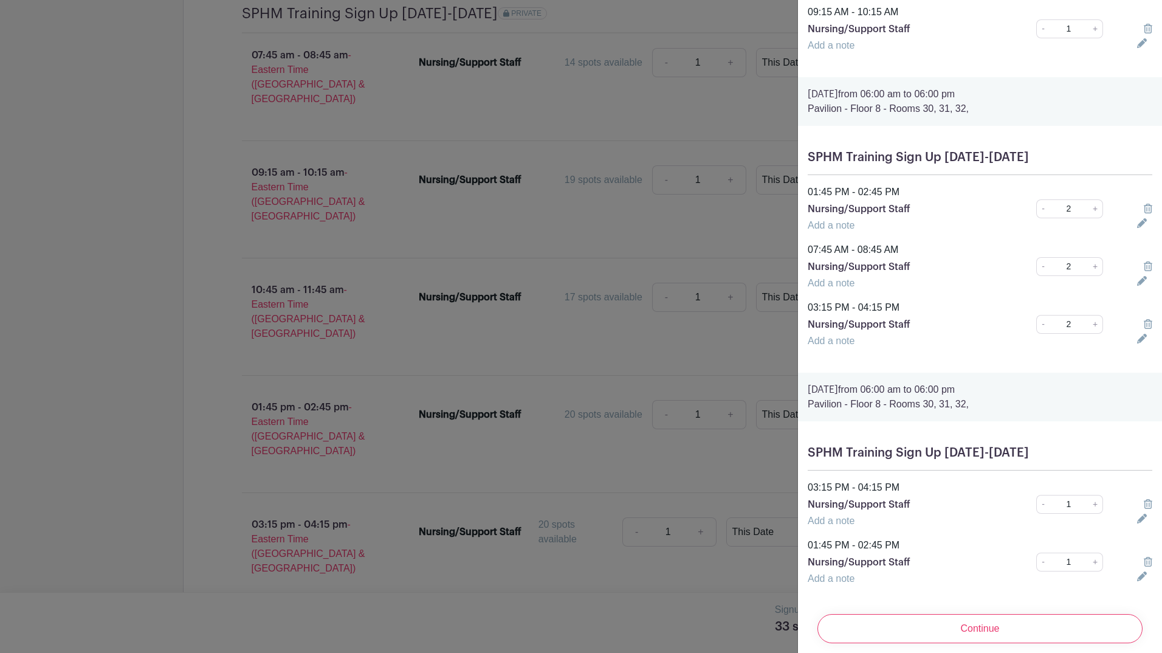
scroll to position [1514, 0]
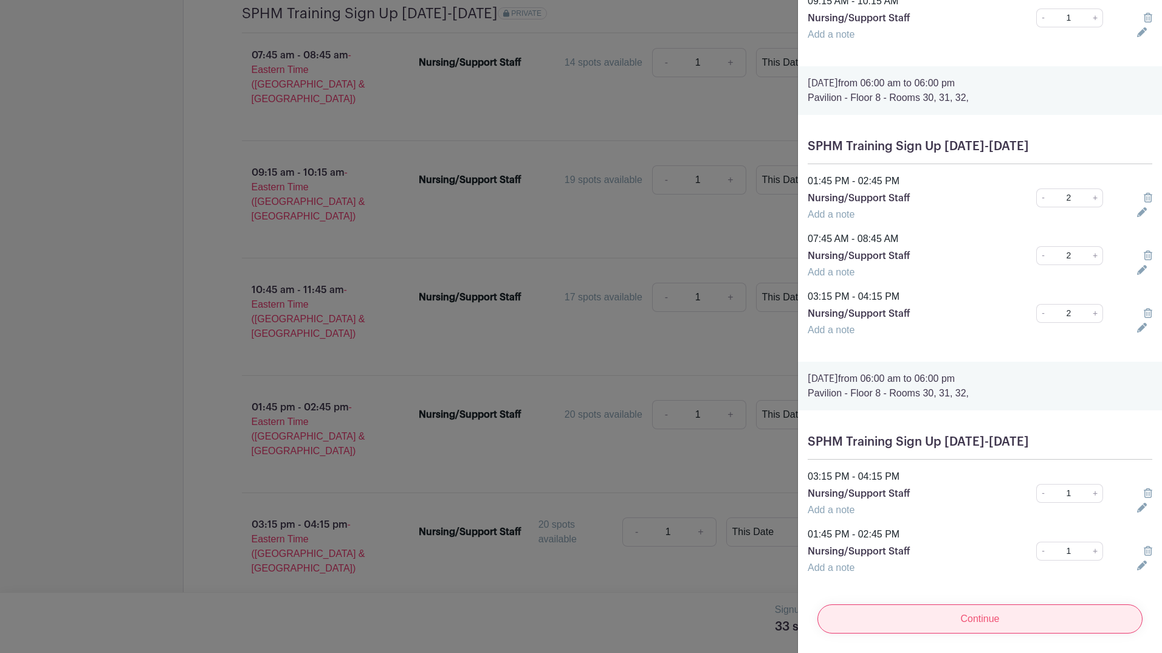
click at [957, 605] on input "Continue" at bounding box center [980, 618] width 325 height 29
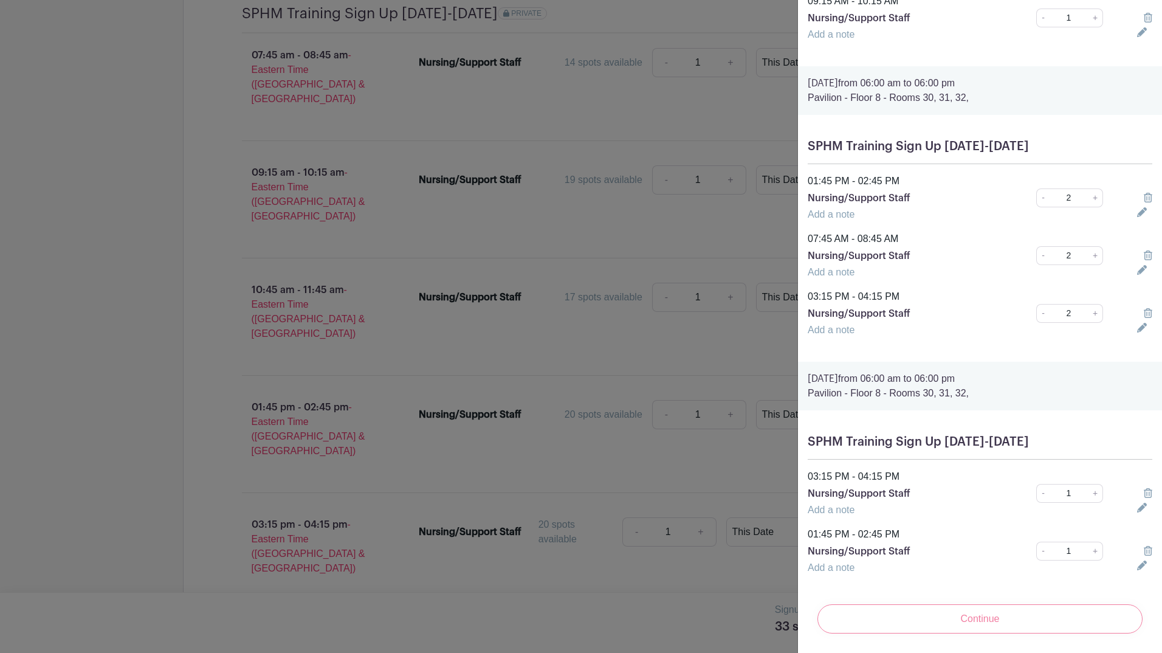
scroll to position [0, 0]
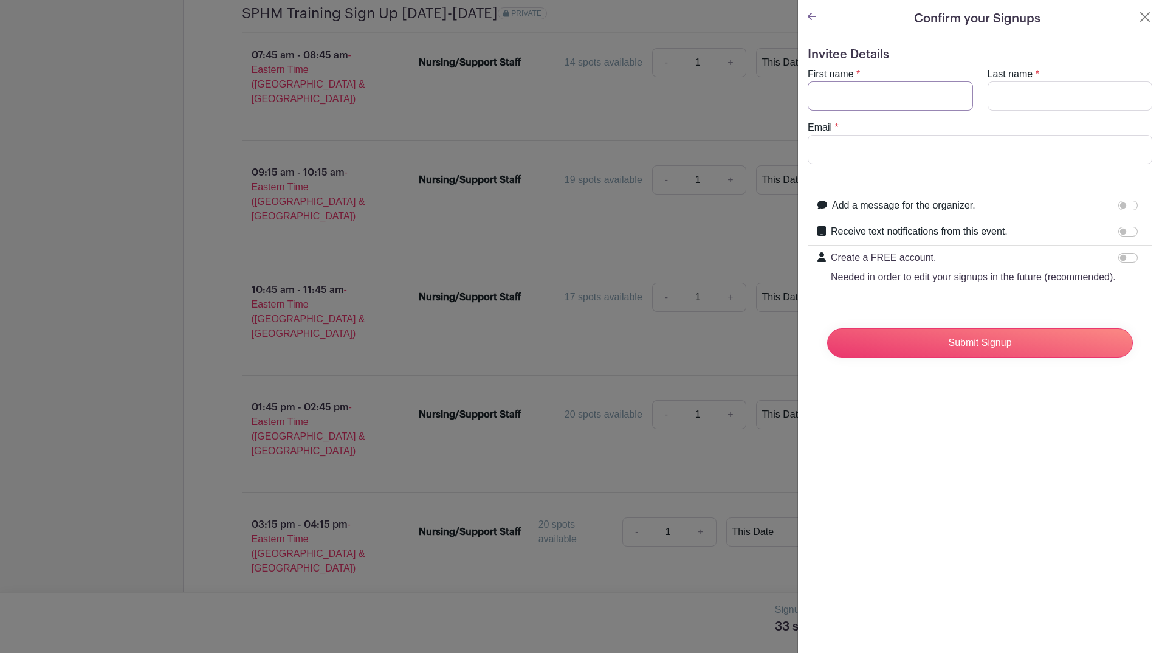
click at [870, 106] on input "First name" at bounding box center [890, 95] width 165 height 29
type input "Kaitlyn"
type input "Davis"
click at [884, 142] on input "Email" at bounding box center [980, 149] width 345 height 29
type input "kamdav@med.umich.edu"
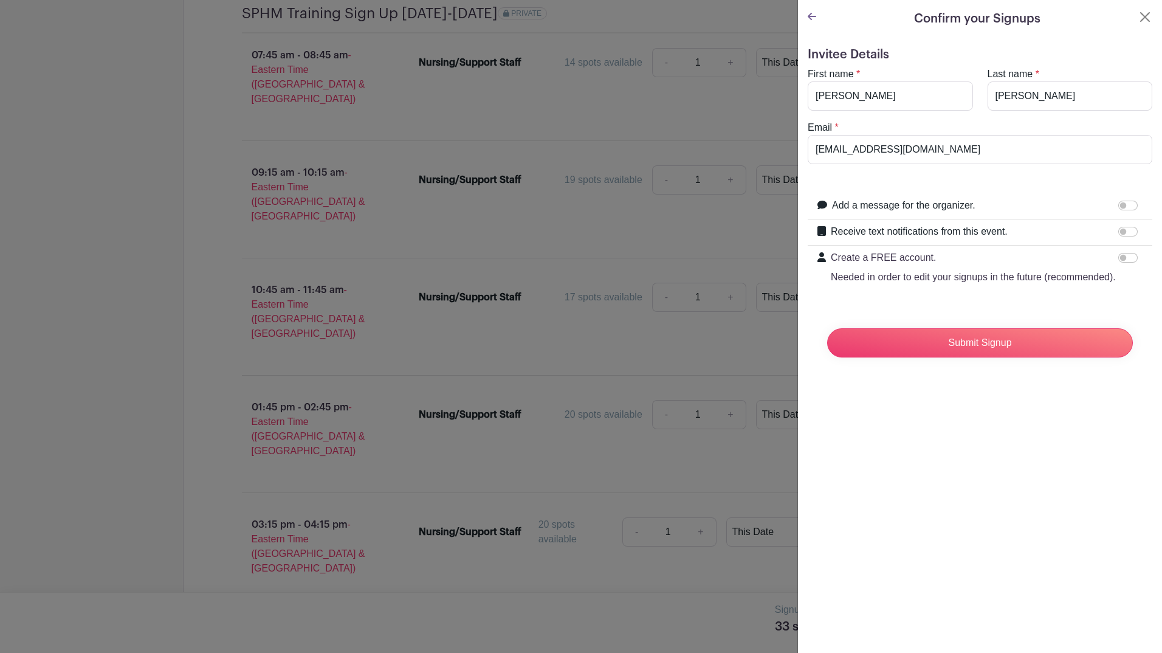
click at [895, 203] on label "Add a message for the organizer." at bounding box center [903, 205] width 143 height 15
click at [1119, 203] on input "Add a message for the organizer." at bounding box center [1128, 206] width 19 height 10
checkbox input "true"
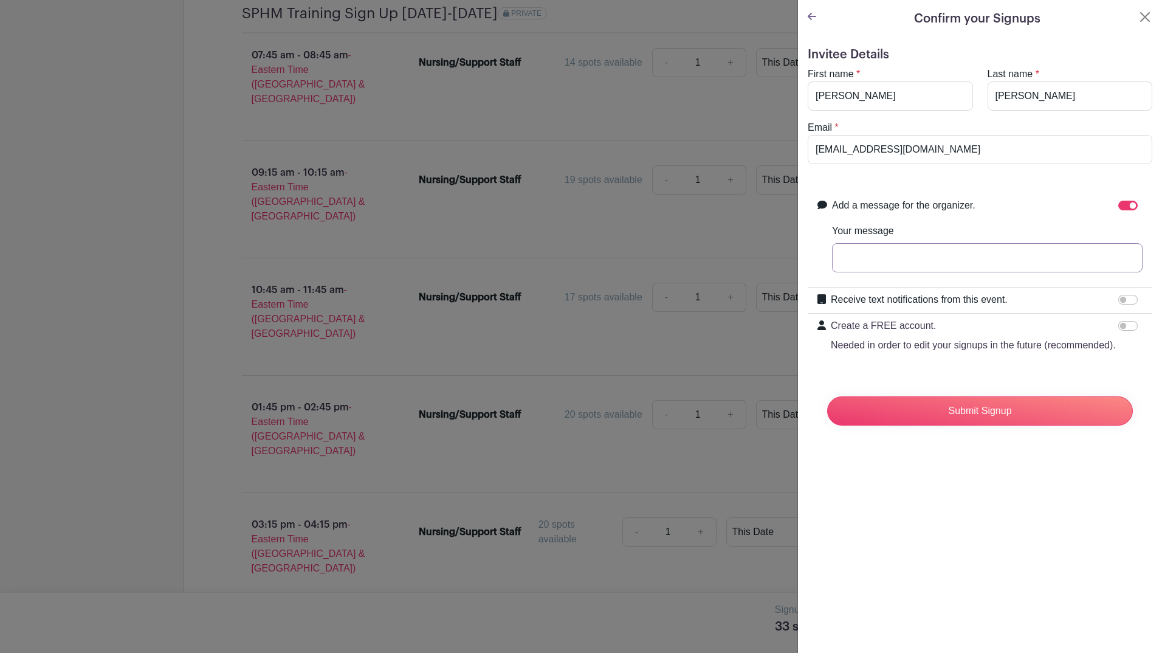
click at [917, 252] on input "Your message" at bounding box center [987, 257] width 311 height 29
type input "Securing spots for multiple 7B/PAV11 staff."
click at [944, 426] on input "Submit Signup" at bounding box center [980, 410] width 306 height 29
